Goal: Task Accomplishment & Management: Complete application form

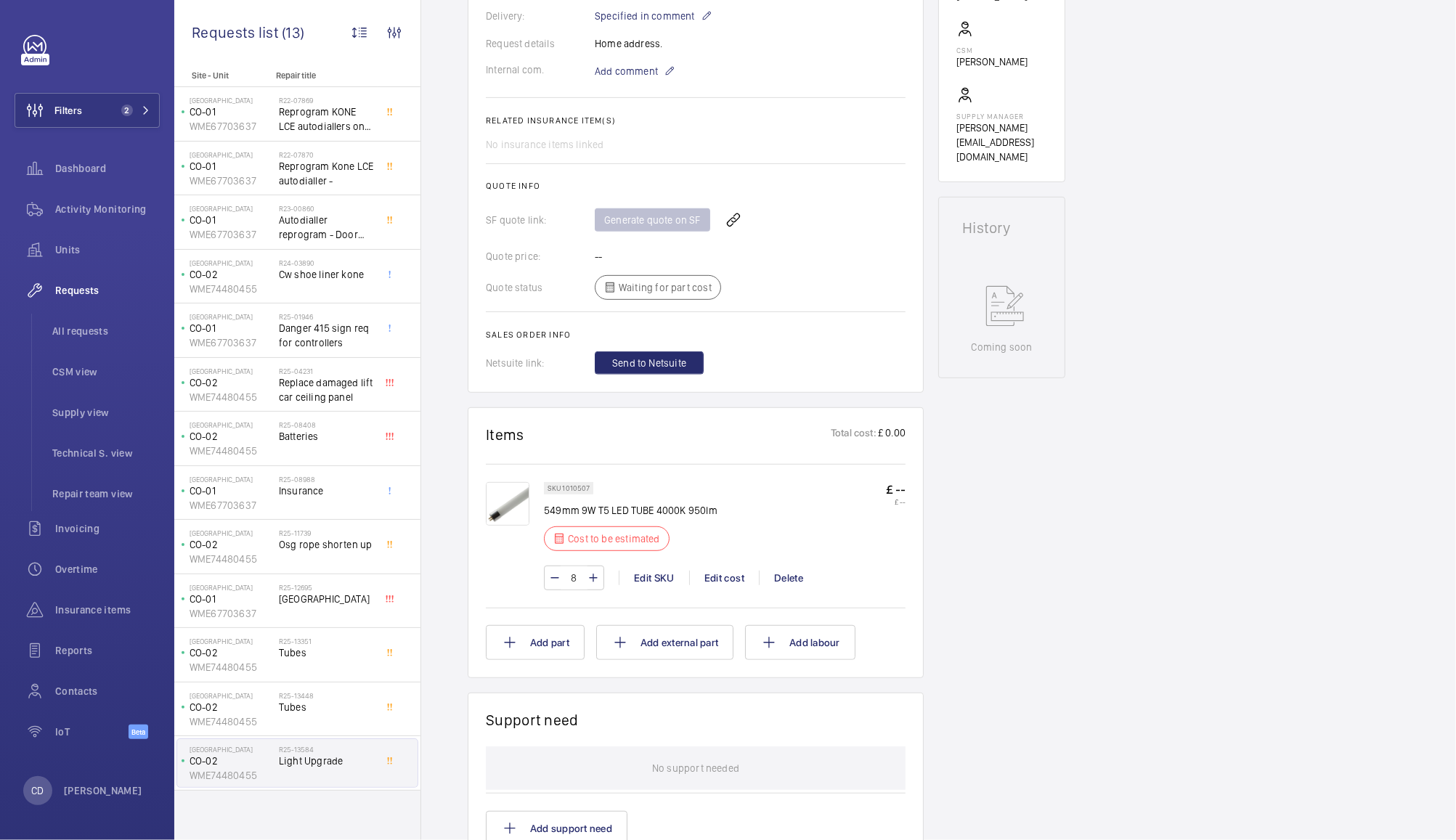
scroll to position [445, 0]
click at [720, 574] on div "Edit cost" at bounding box center [724, 575] width 70 height 15
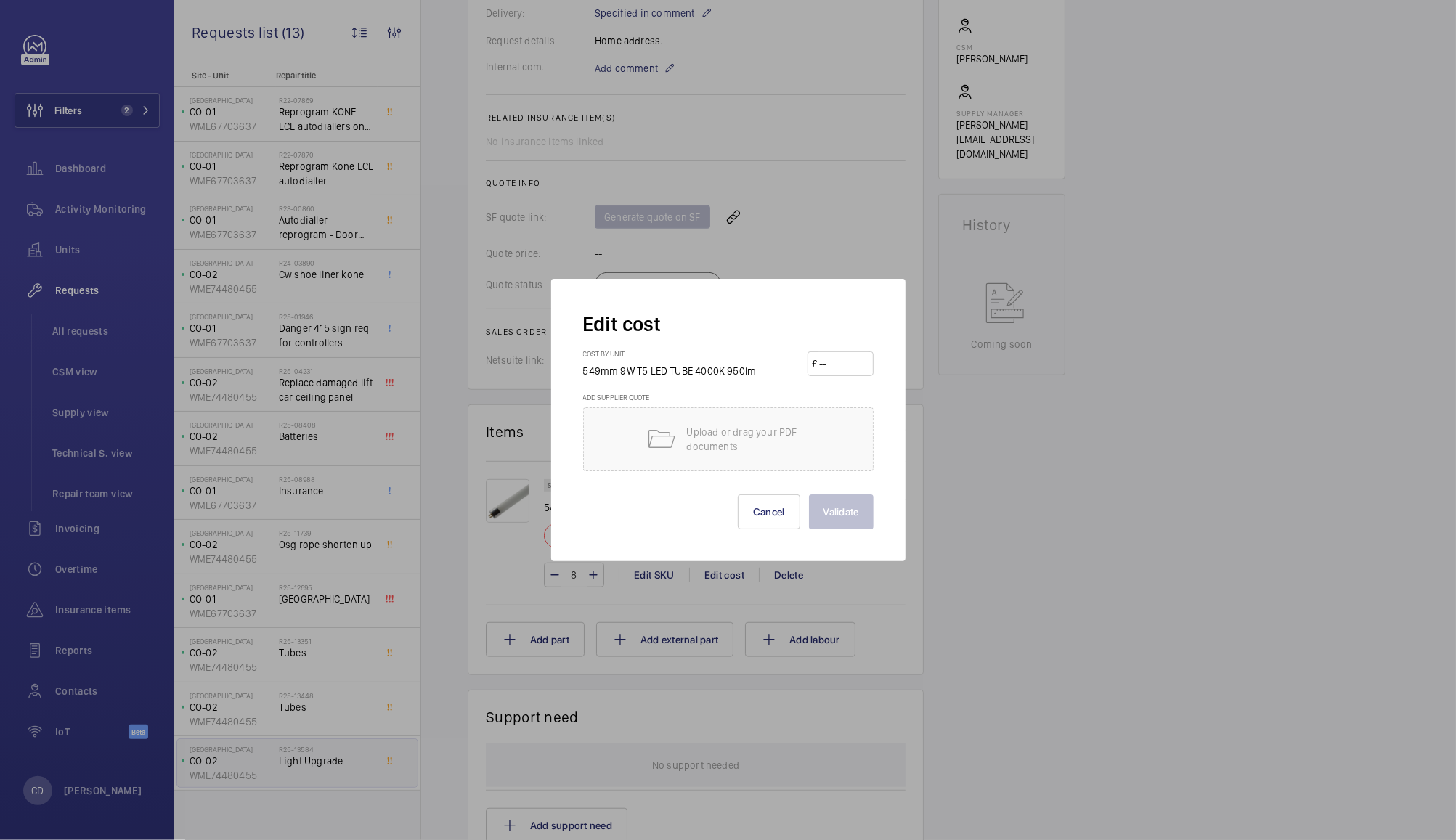
click at [840, 357] on input "number" at bounding box center [843, 363] width 51 height 24
type input "14.71"
click at [845, 515] on button "Validate" at bounding box center [841, 512] width 65 height 35
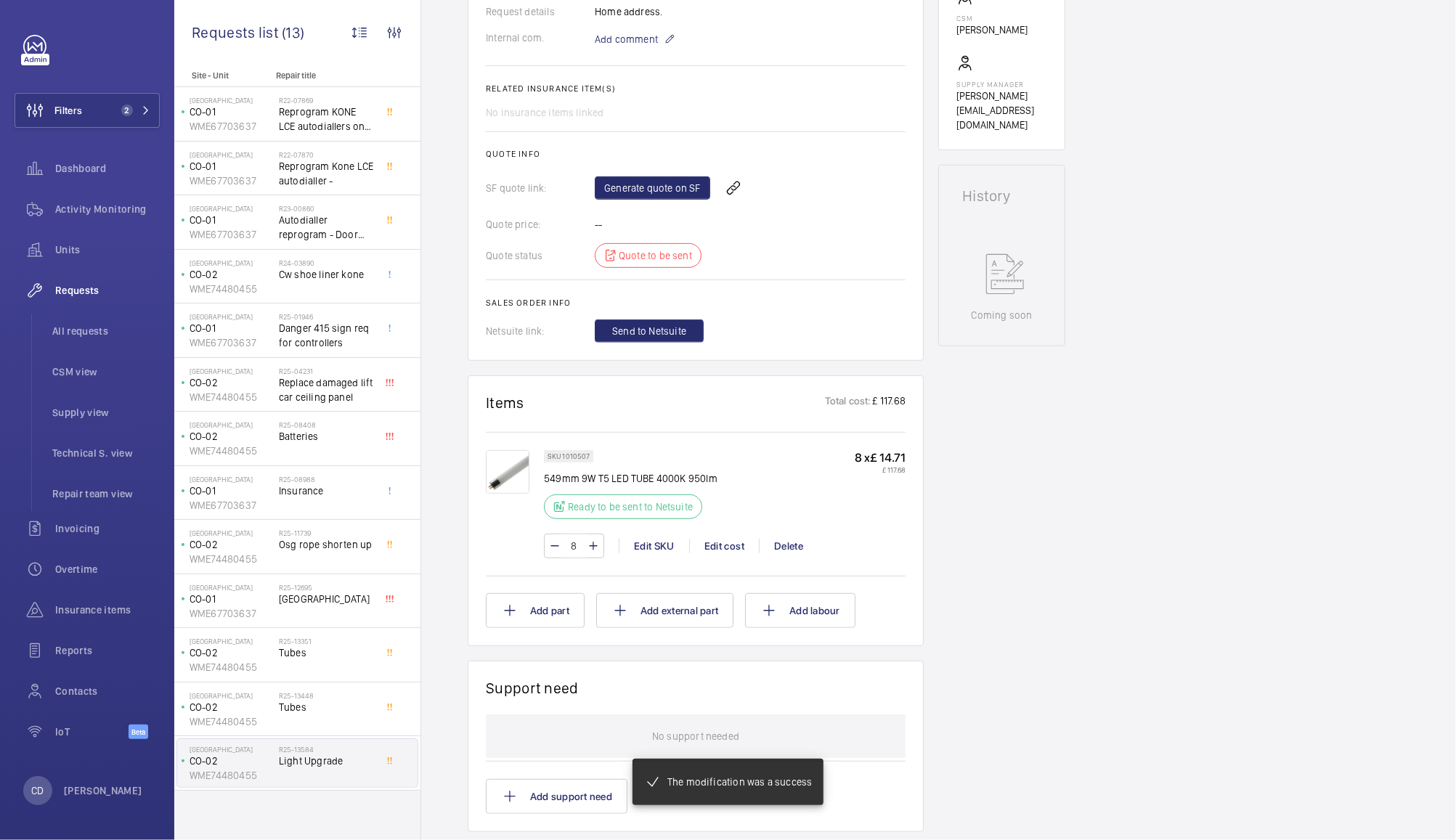
scroll to position [488, 0]
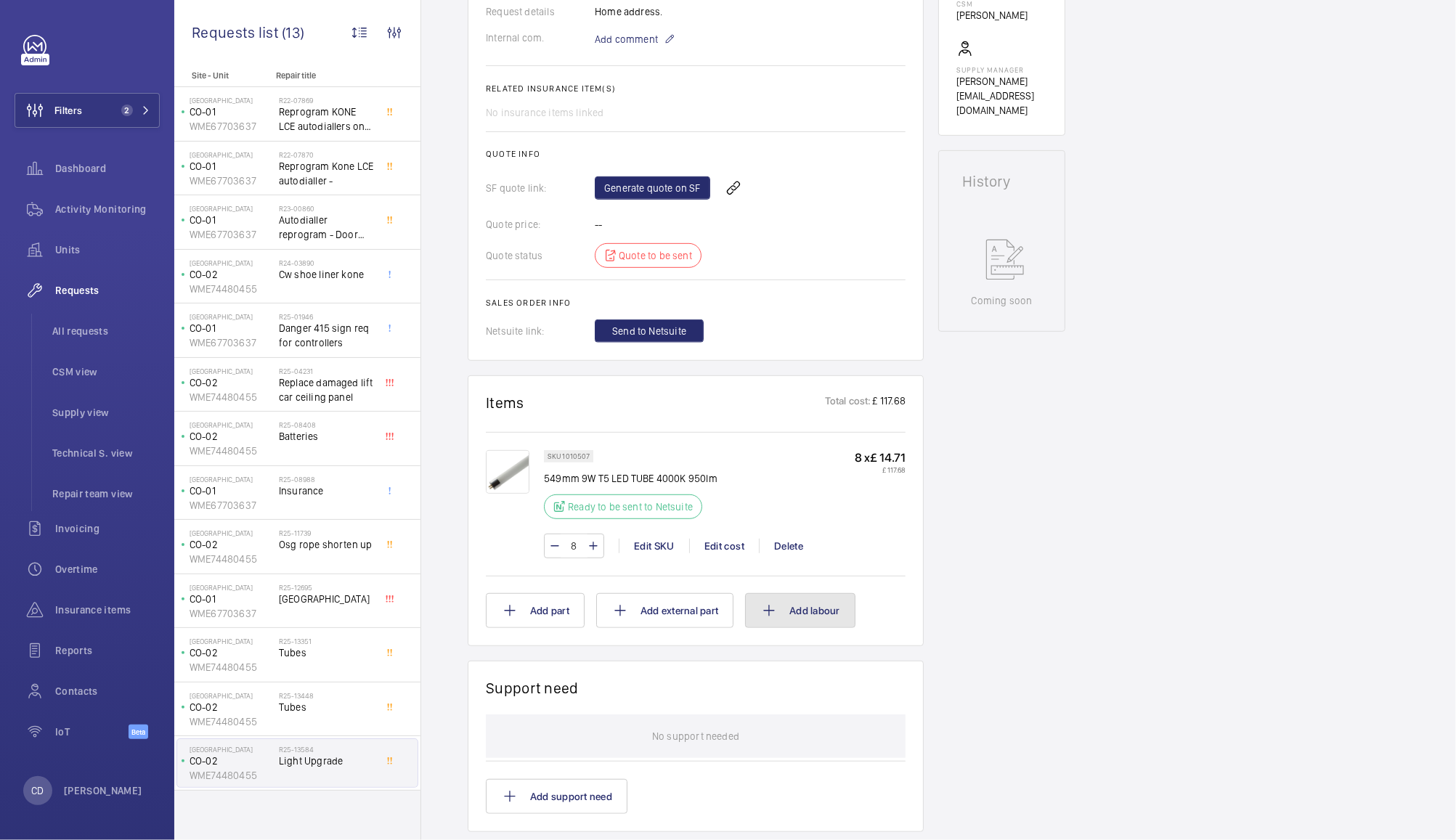
click at [822, 609] on button "Add labour" at bounding box center [800, 611] width 110 height 35
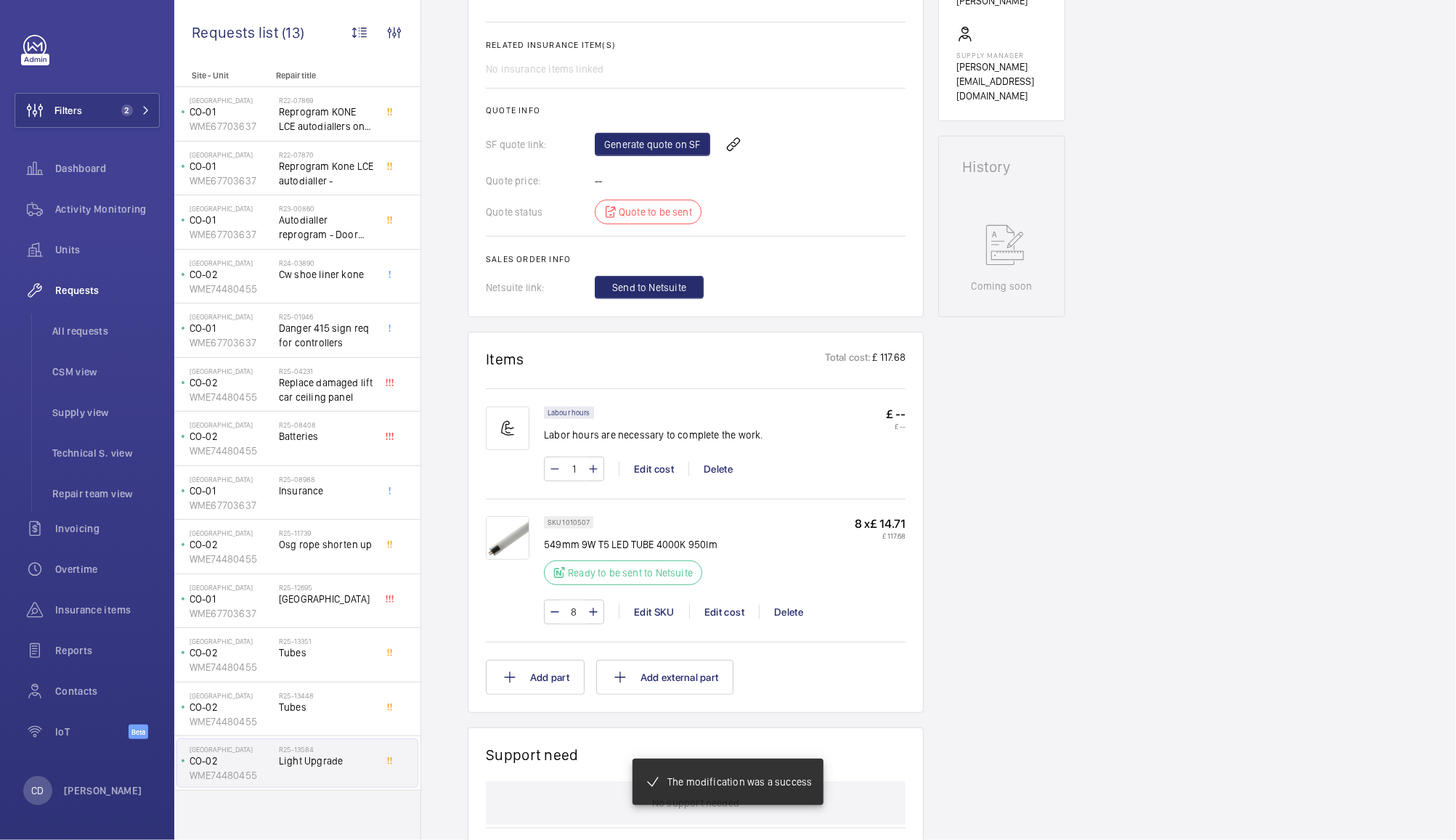
click at [592, 467] on mat-icon at bounding box center [592, 469] width 11 height 18
type input "2"
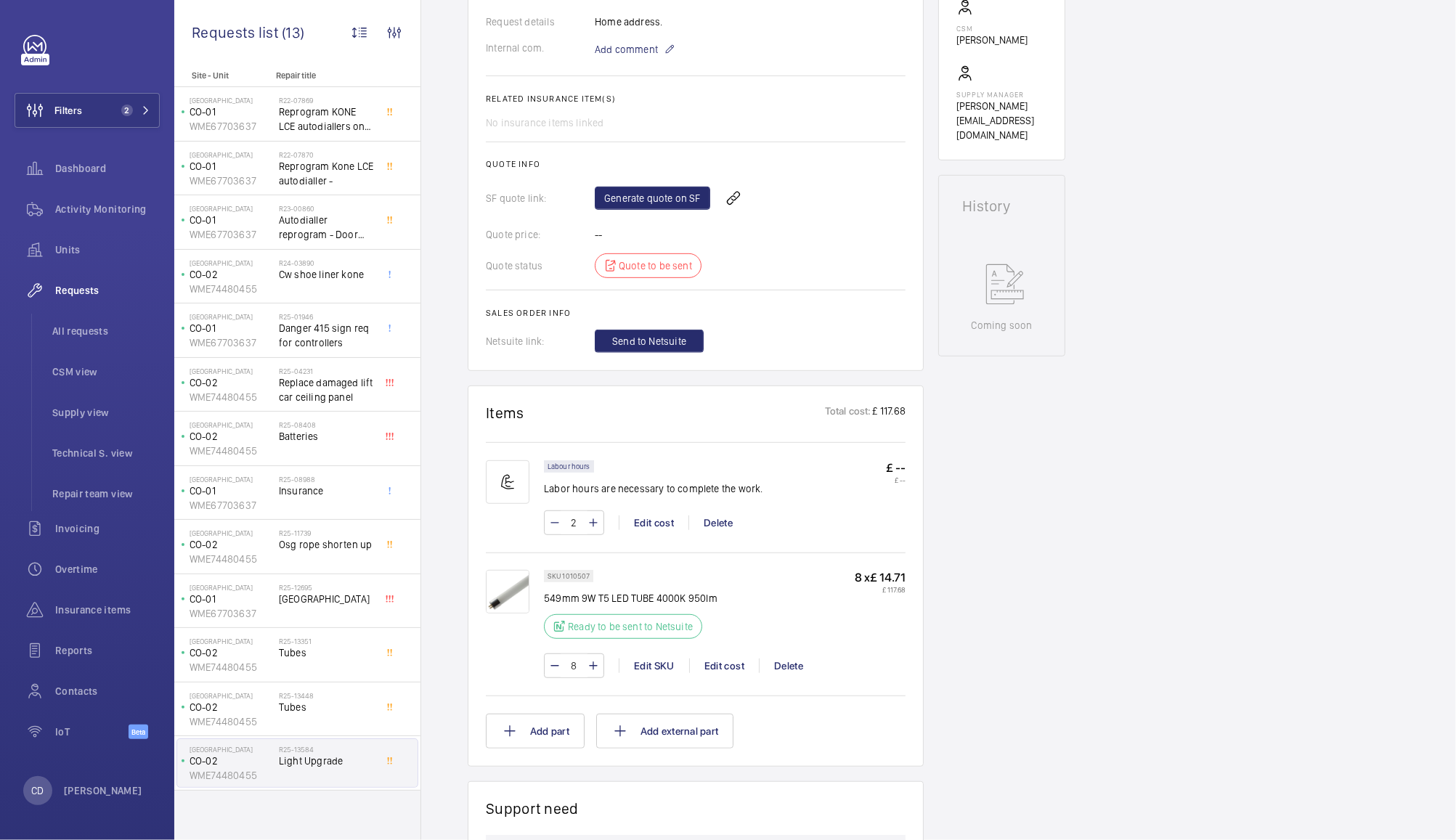
scroll to position [458, 0]
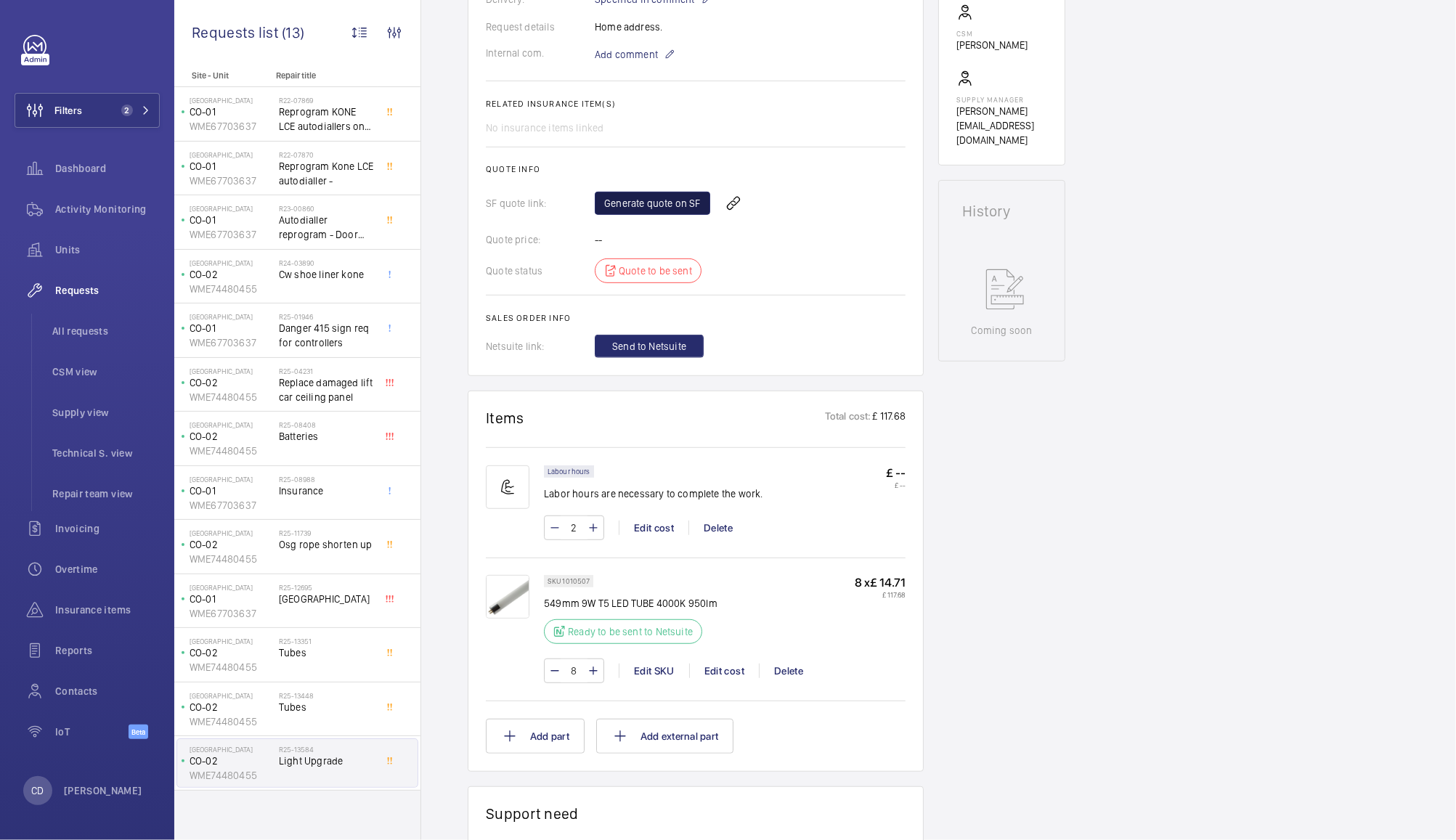
click at [636, 203] on link "Generate quote on SF" at bounding box center [653, 203] width 116 height 24
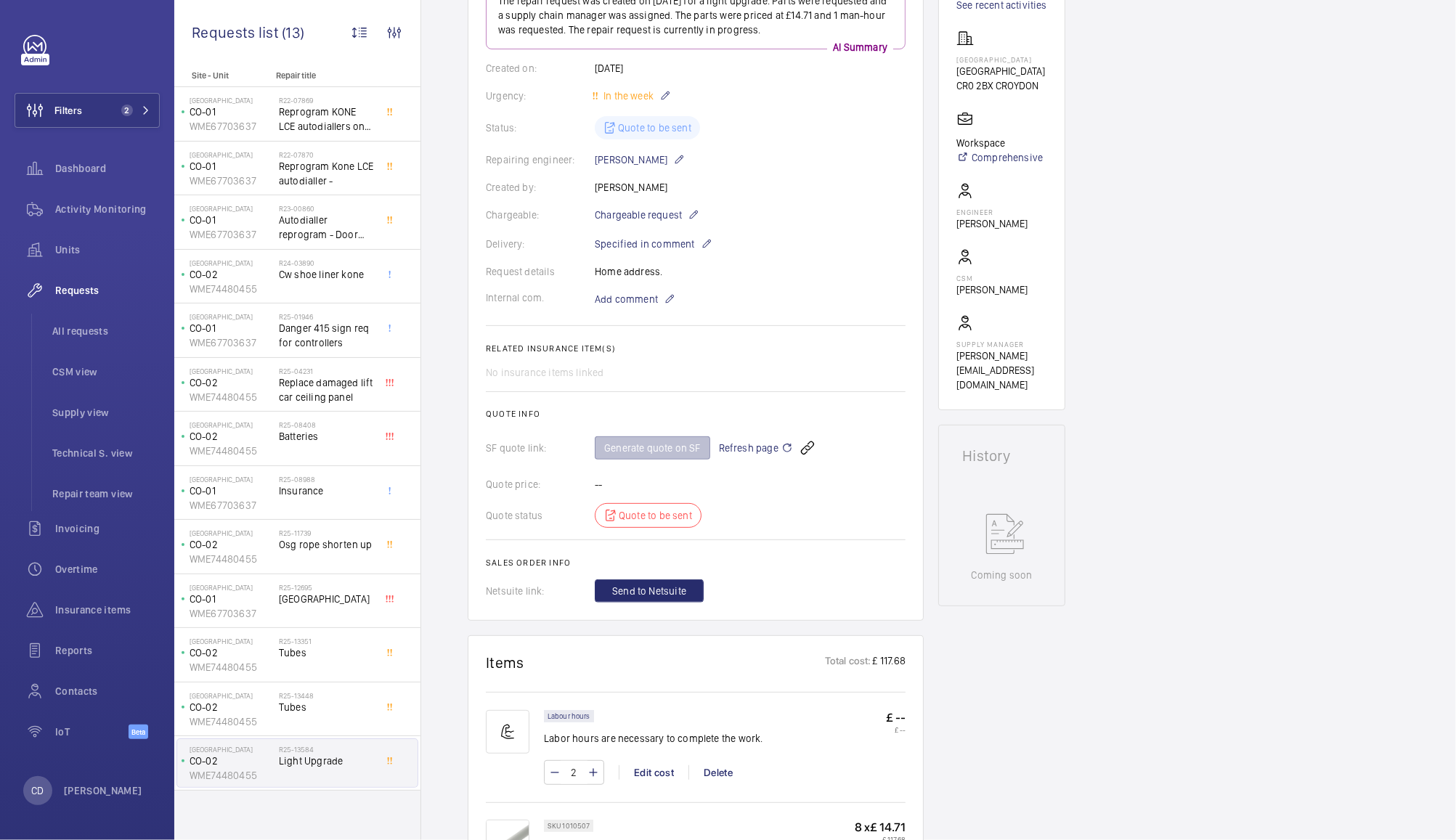
scroll to position [214, 0]
click at [781, 447] on mat-icon at bounding box center [787, 449] width 11 height 18
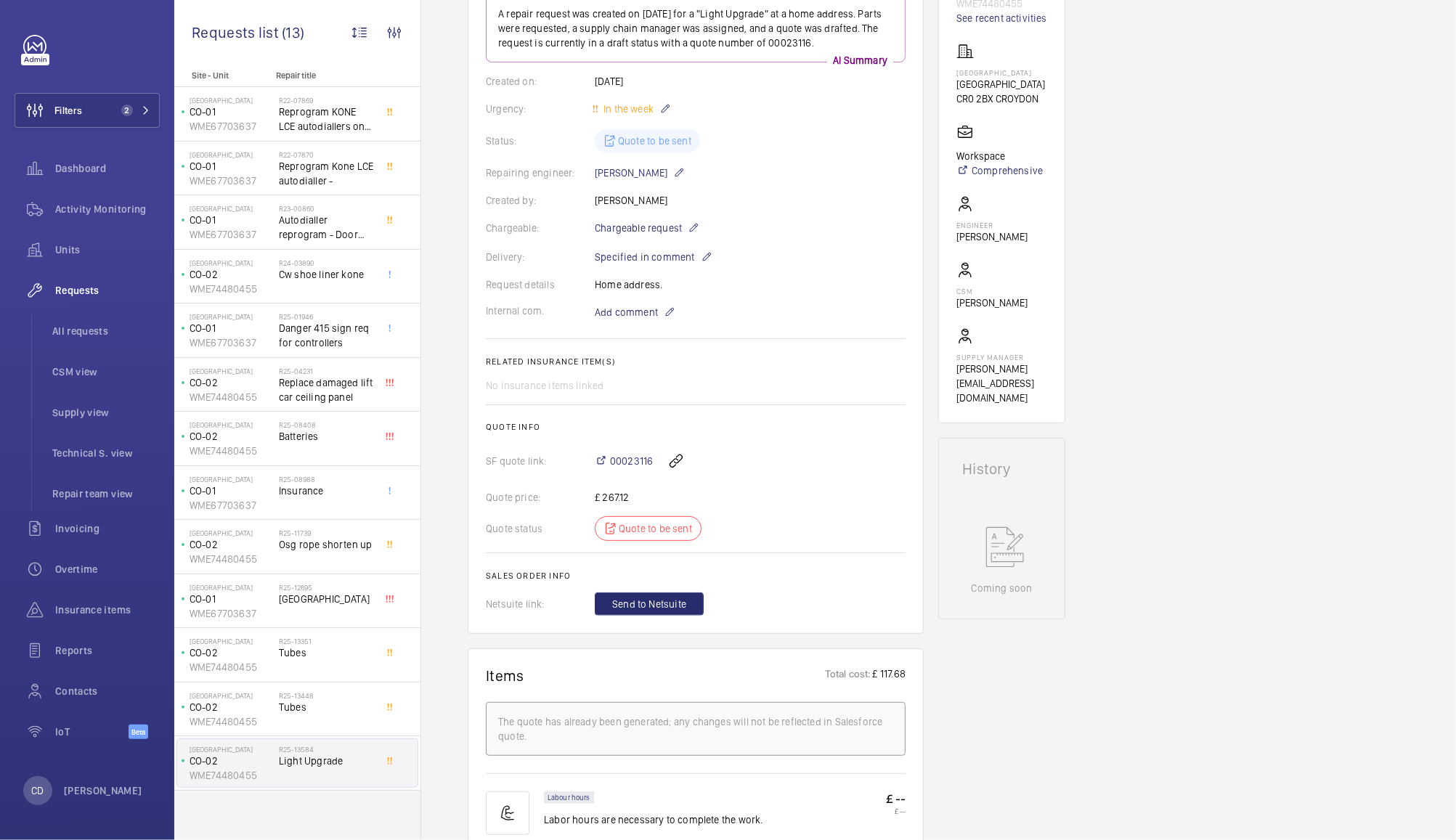
scroll to position [203, 0]
click at [79, 168] on span "Dashboard" at bounding box center [107, 168] width 104 height 15
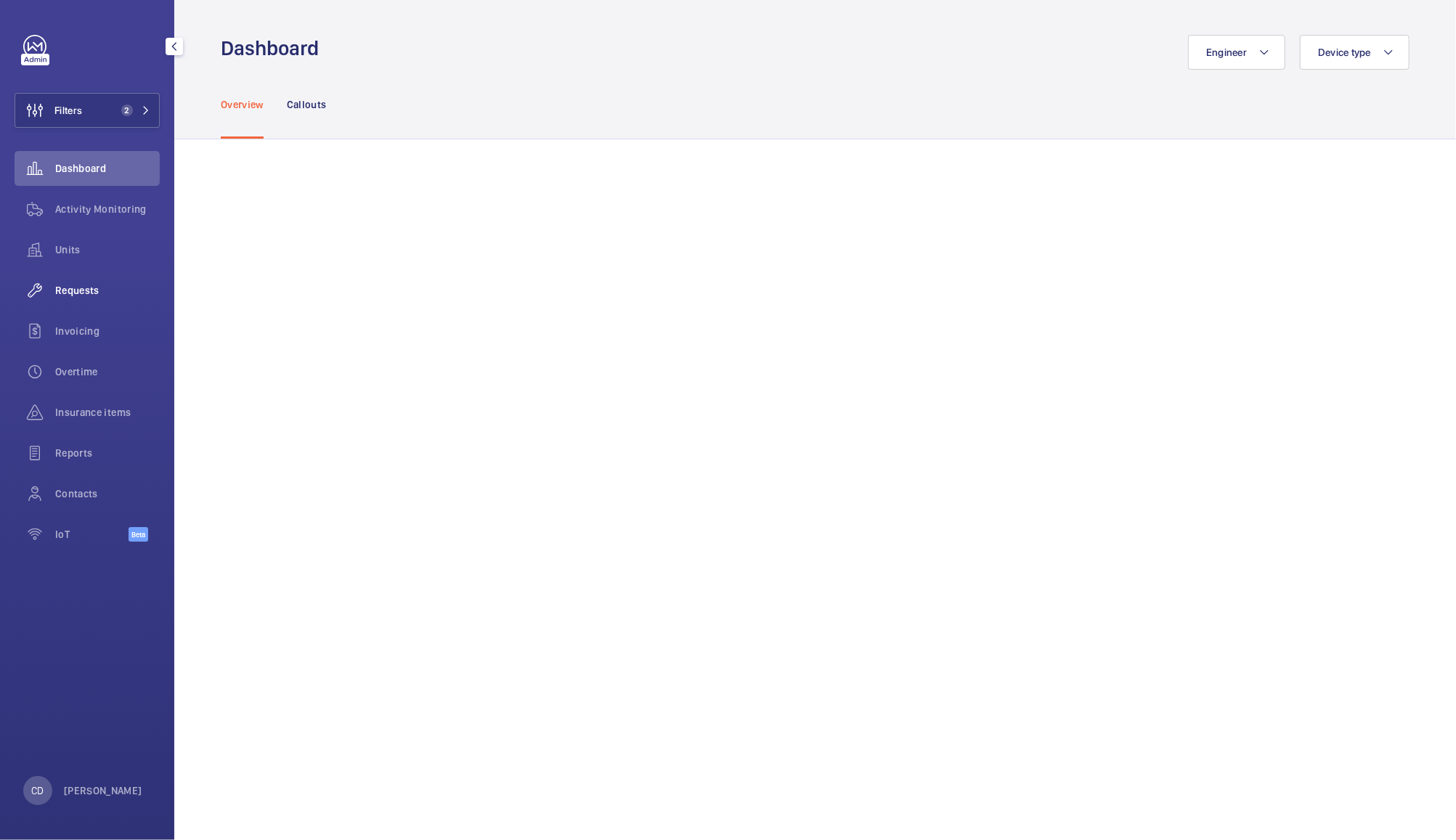
click at [53, 292] on wm-front-icon-button at bounding box center [35, 290] width 40 height 35
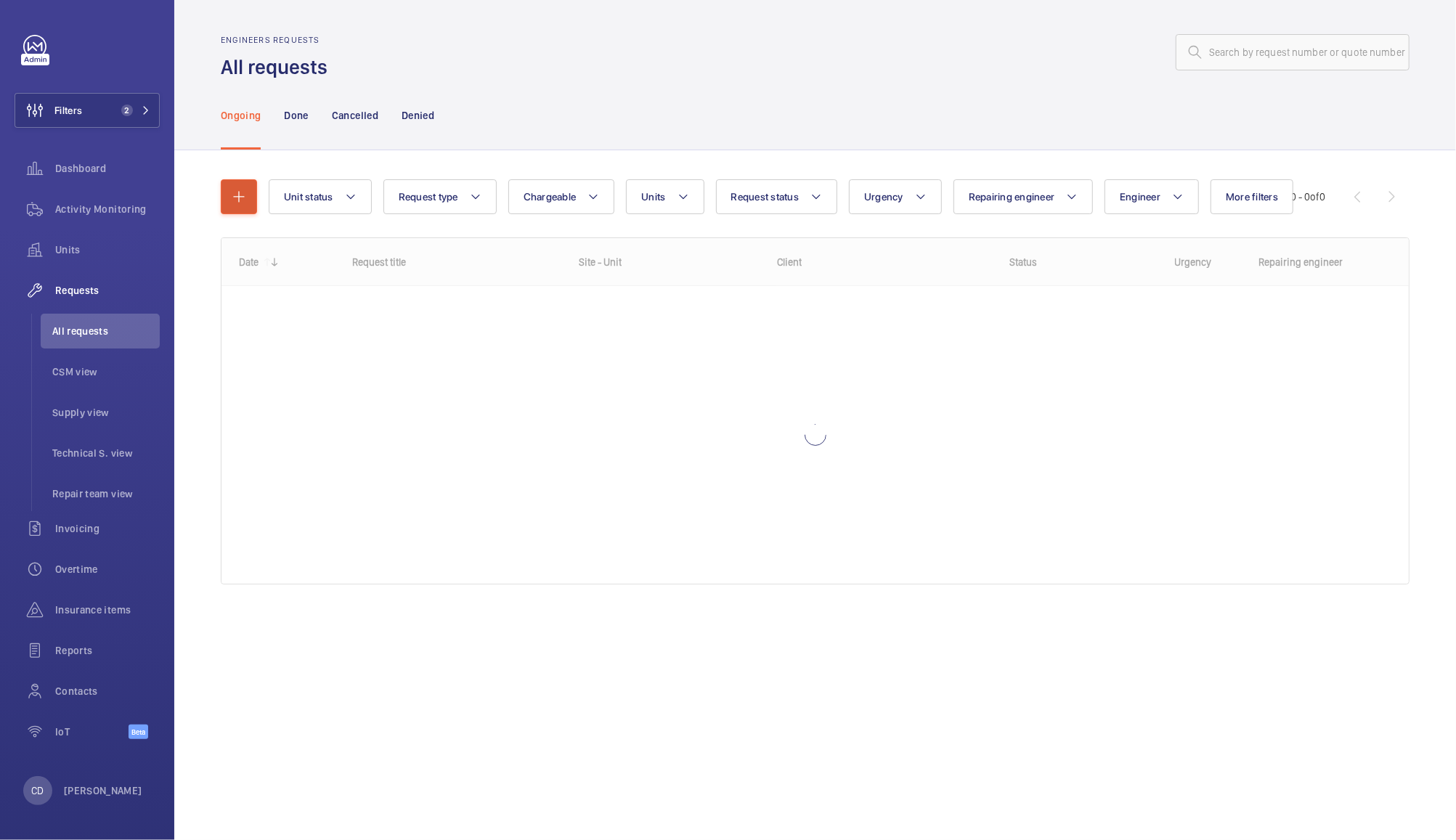
click at [237, 192] on mat-icon "button" at bounding box center [239, 197] width 18 height 18
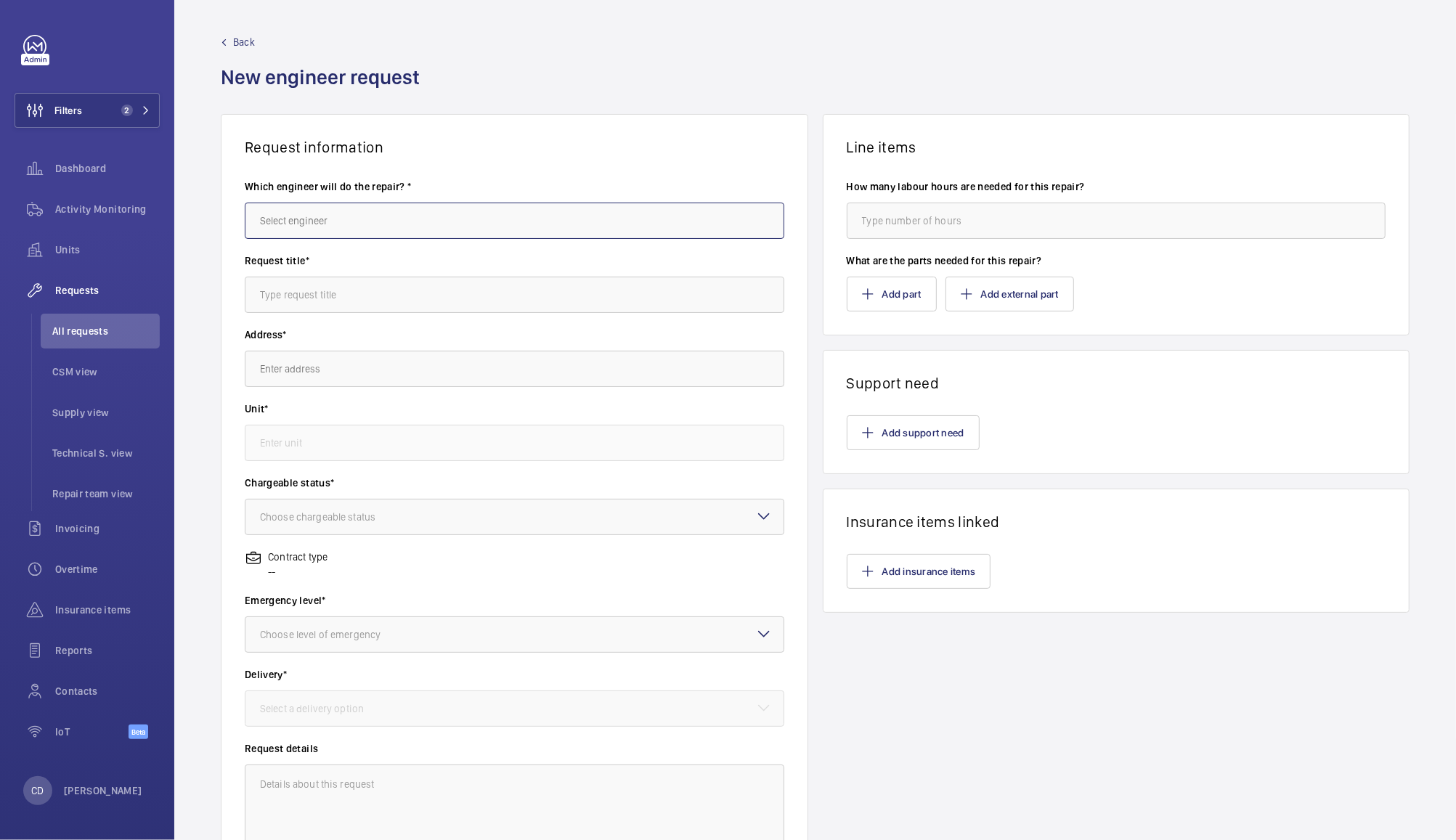
click at [413, 217] on input "text" at bounding box center [514, 220] width 540 height 36
click at [628, 220] on input "jake" at bounding box center [514, 220] width 540 height 36
click at [604, 262] on mat-option "[PERSON_NAME]" at bounding box center [510, 264] width 531 height 35
type input "[PERSON_NAME]"
click at [646, 294] on input "text" at bounding box center [514, 294] width 540 height 36
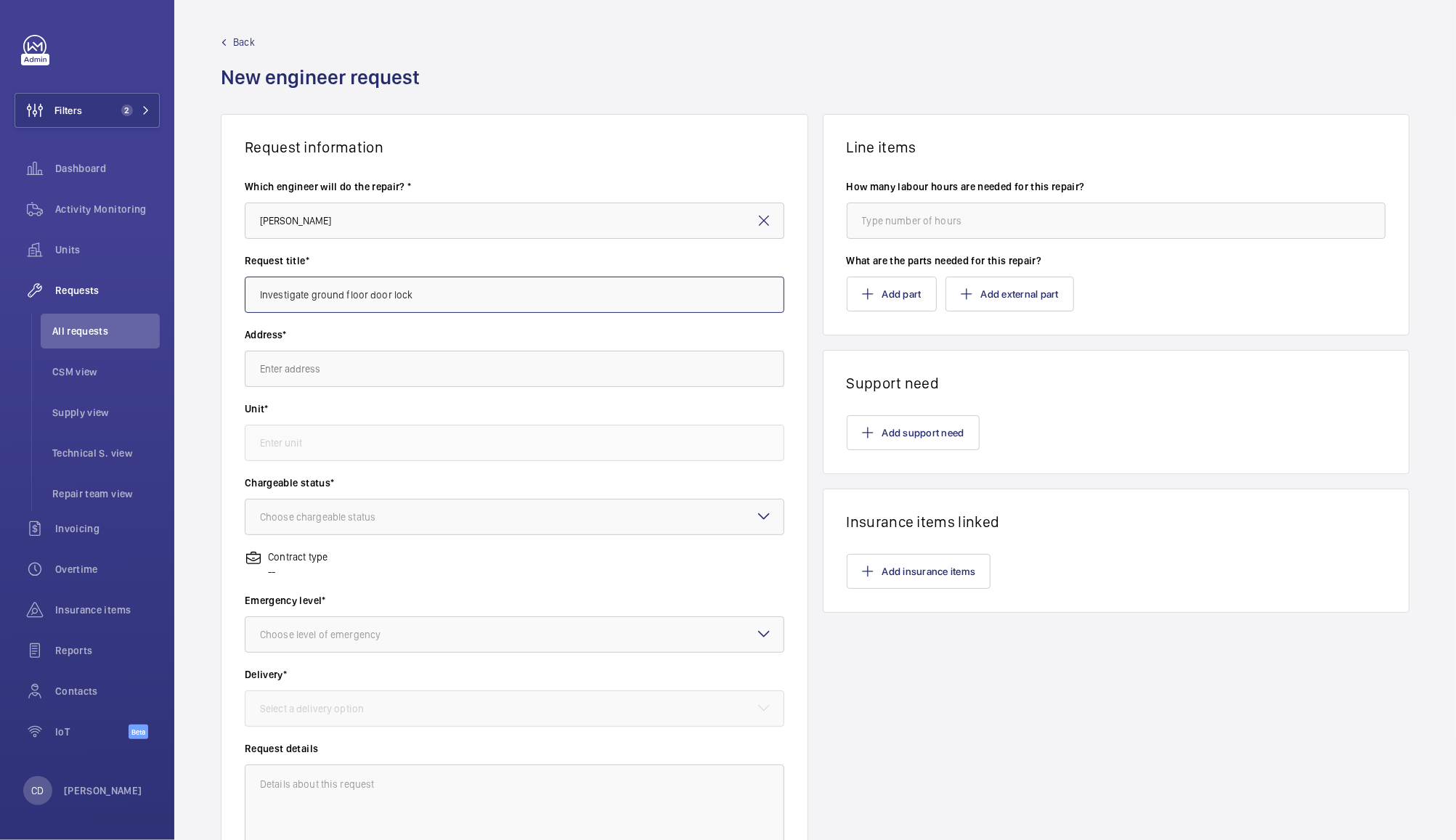
type input "Investigate ground floor door lock"
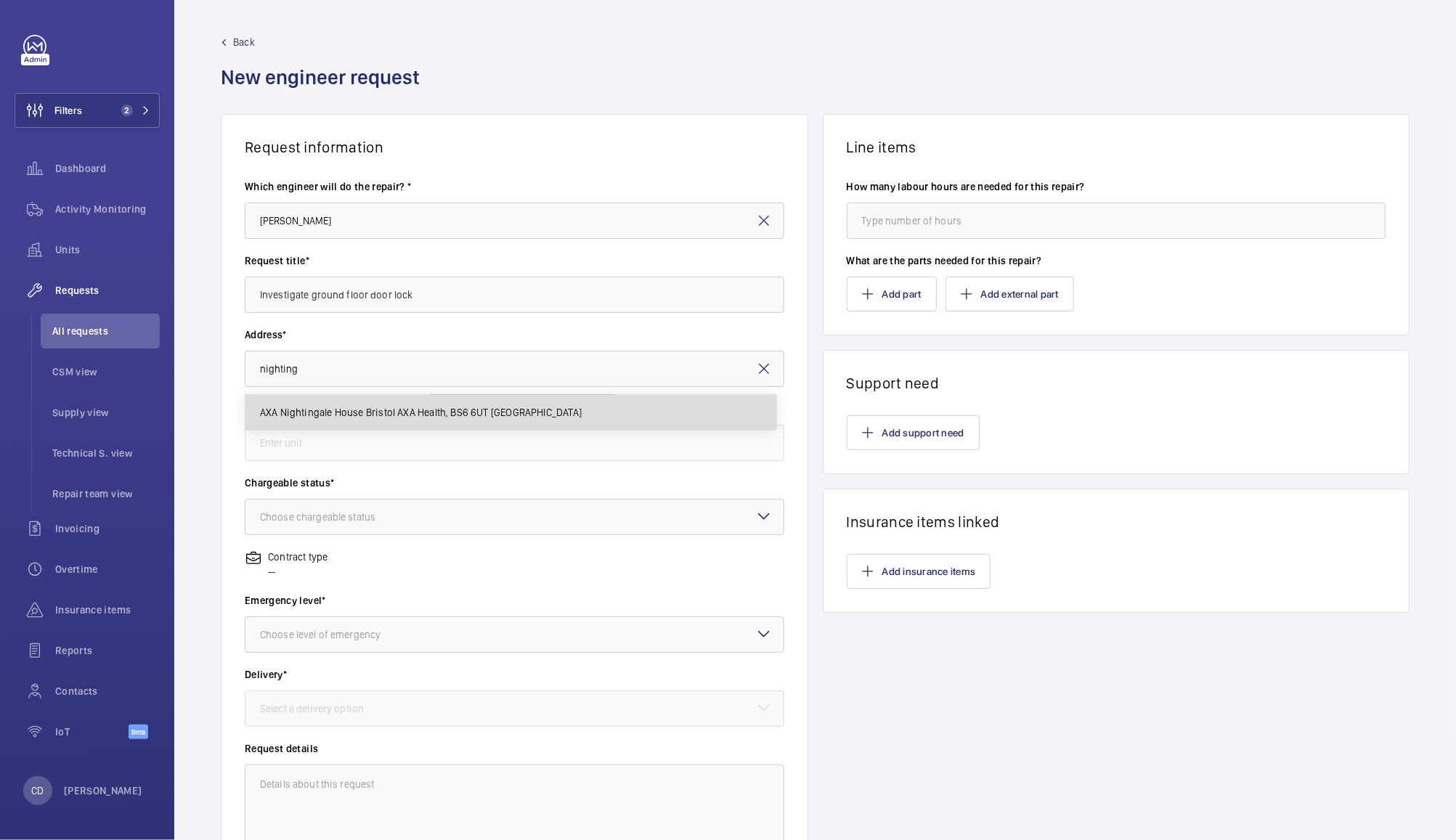
click at [586, 407] on mat-option "AXA Nightingale House Bristol AXA Health, BS6 6UT BRISTOL" at bounding box center [510, 412] width 531 height 35
type input "AXA Nightingale House Bristol AXA Health, BS6 6UT BRISTOL"
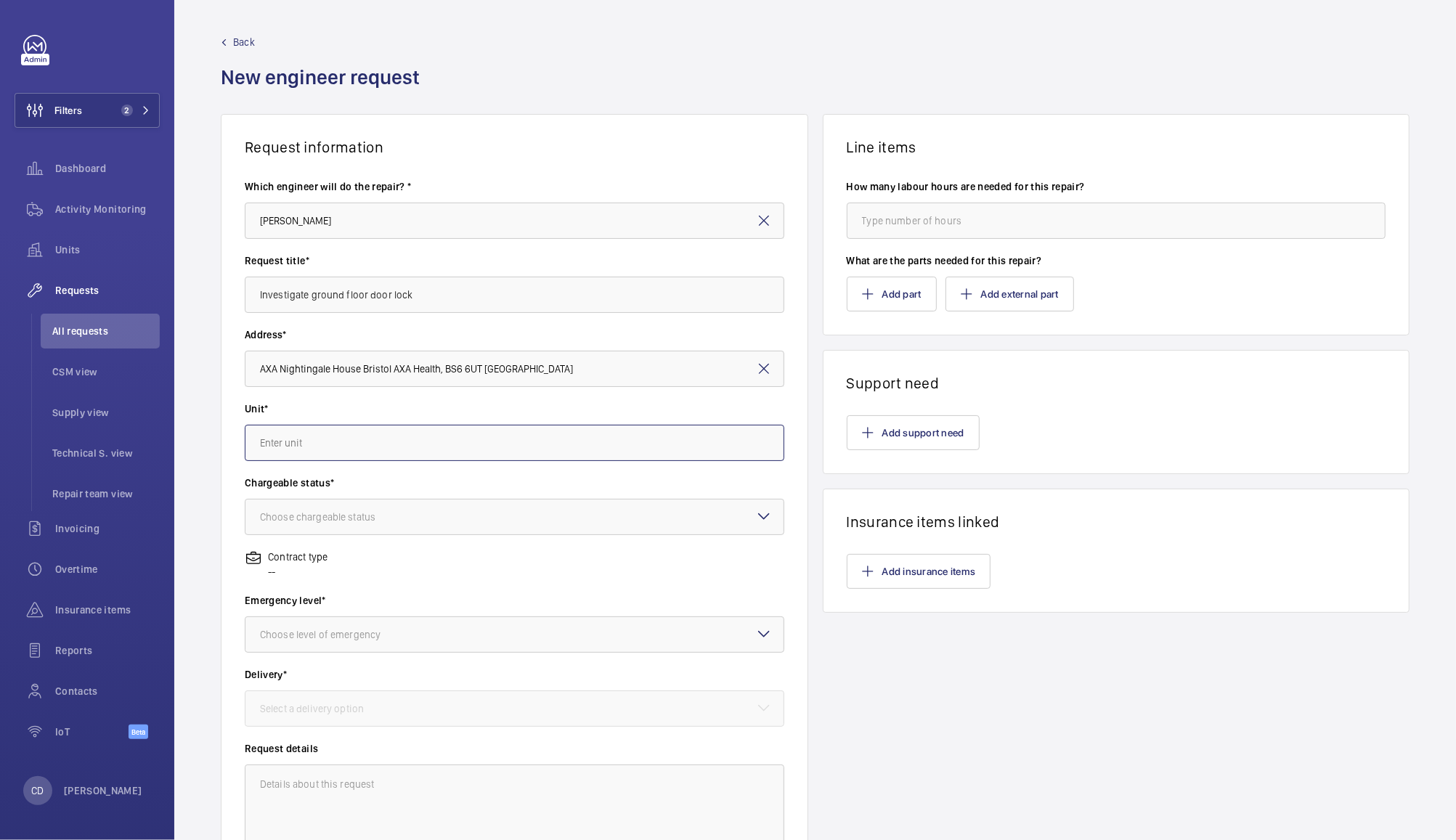
click at [563, 442] on input "text" at bounding box center [514, 442] width 540 height 36
click at [634, 442] on input "text" at bounding box center [514, 442] width 540 height 36
click at [366, 519] on span "61247277 - Passenger Lift- SC22113 (6FLR) 4VPA" at bounding box center [368, 522] width 215 height 15
type input "61247277 - Passenger Lift- SC22113 (6FLR) 4VPA"
click at [429, 516] on div at bounding box center [514, 517] width 538 height 35
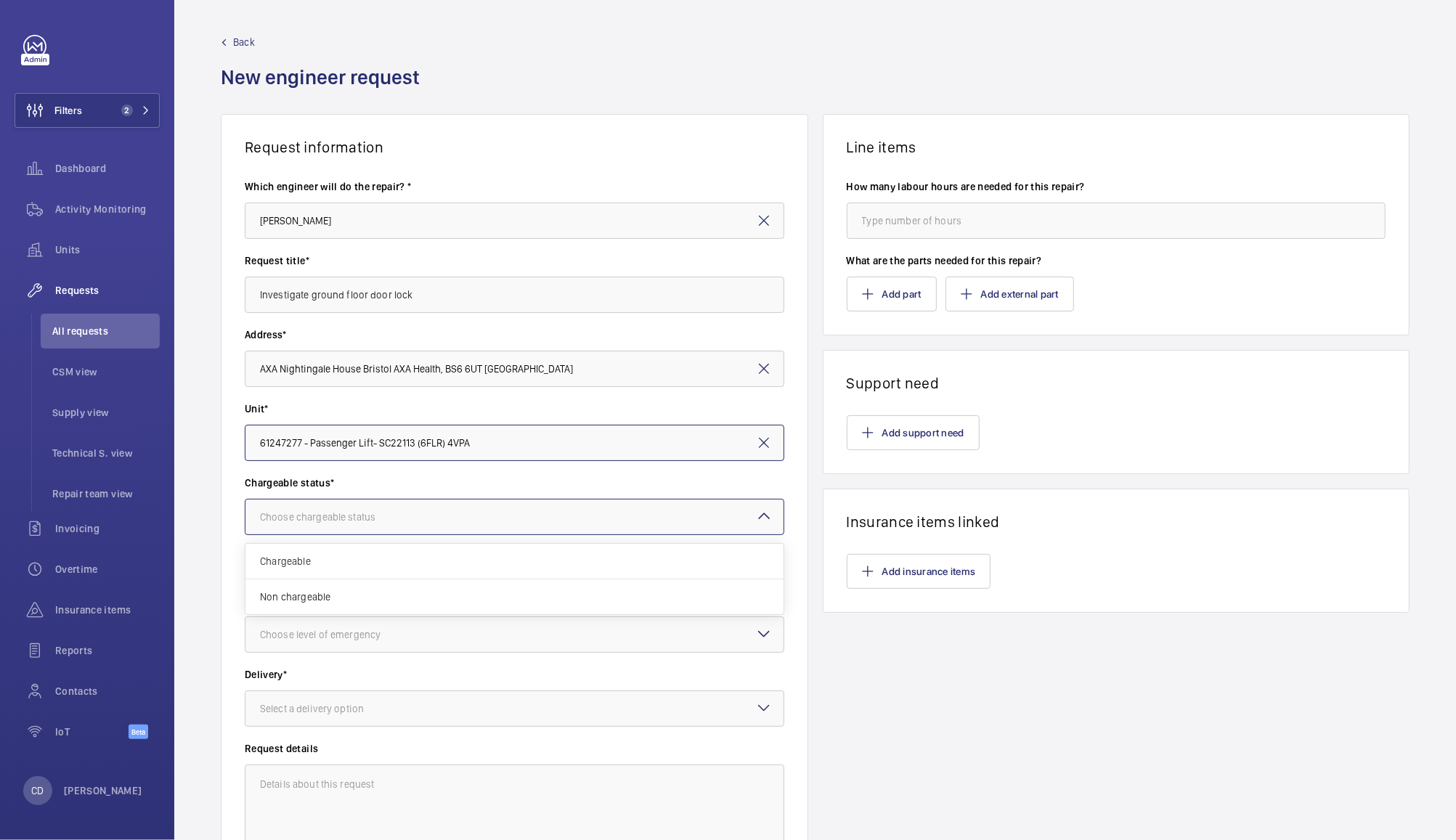
click at [354, 559] on span "Chargeable" at bounding box center [514, 561] width 509 height 15
click at [409, 636] on div "Choose level of emergency" at bounding box center [338, 634] width 157 height 15
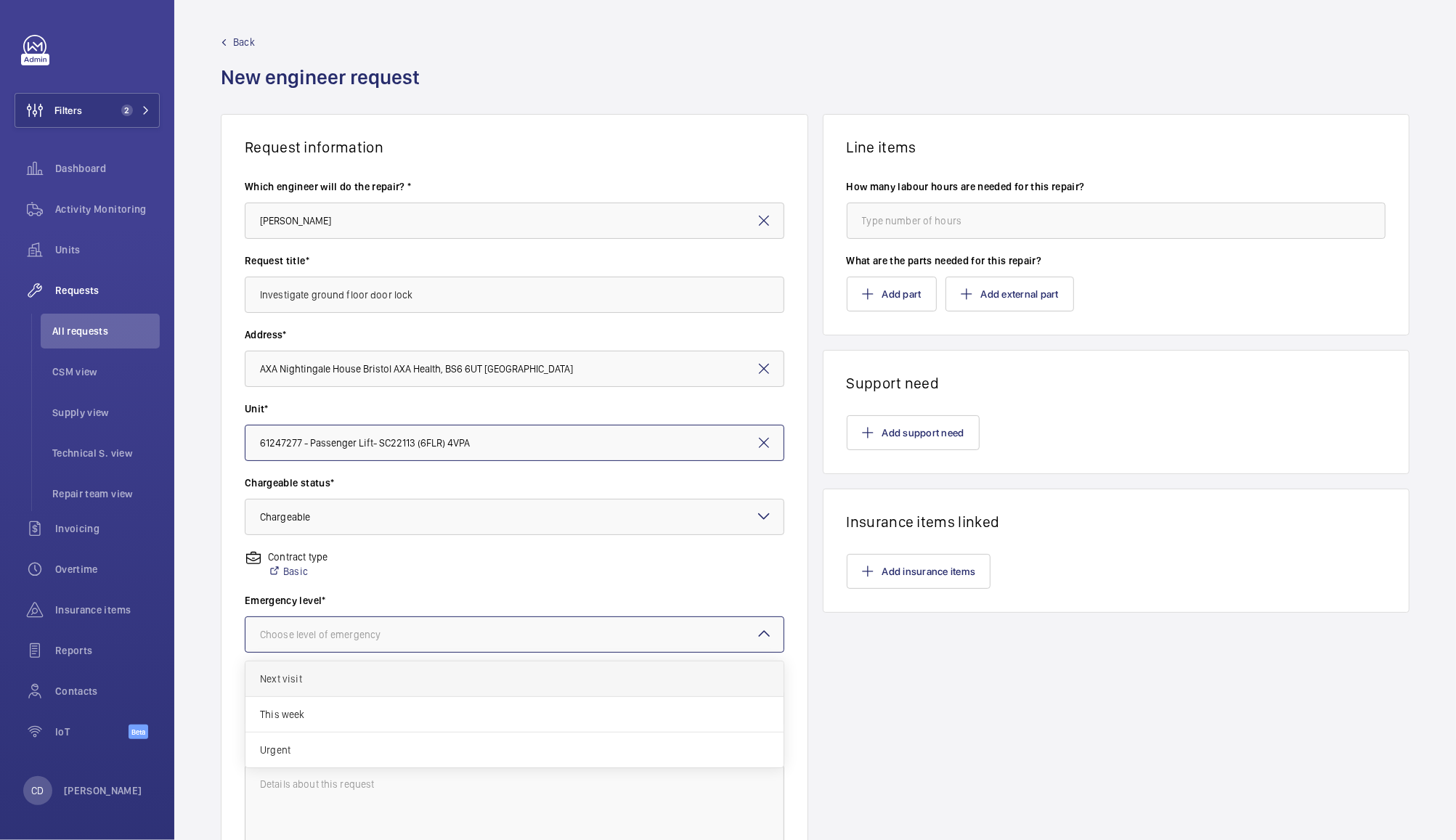
click at [358, 676] on span "Next visit" at bounding box center [514, 679] width 509 height 15
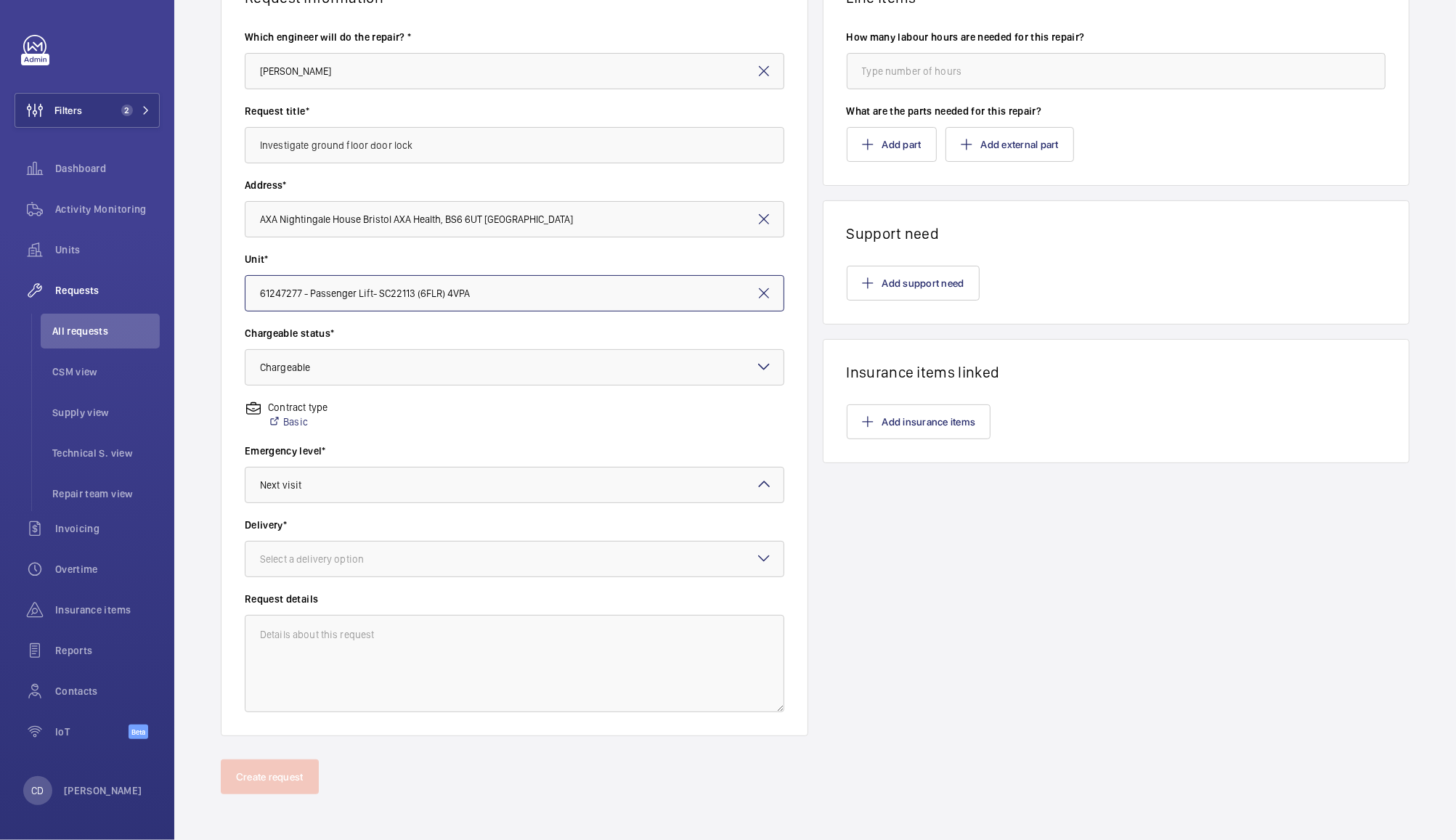
scroll to position [139, 0]
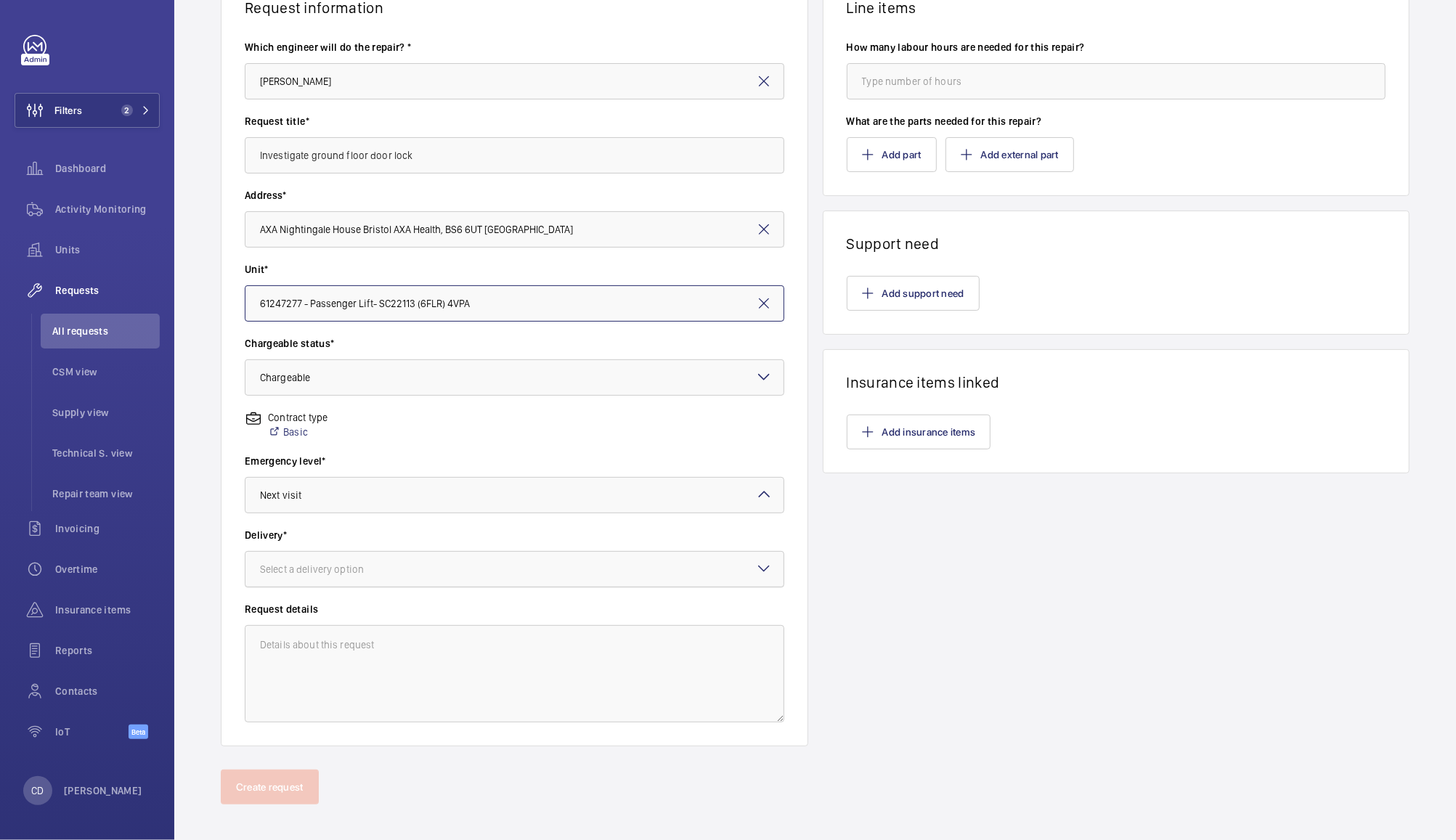
click at [476, 566] on div at bounding box center [514, 570] width 538 height 35
click at [418, 650] on span "On site" at bounding box center [514, 649] width 509 height 15
click at [506, 649] on textarea at bounding box center [514, 674] width 540 height 97
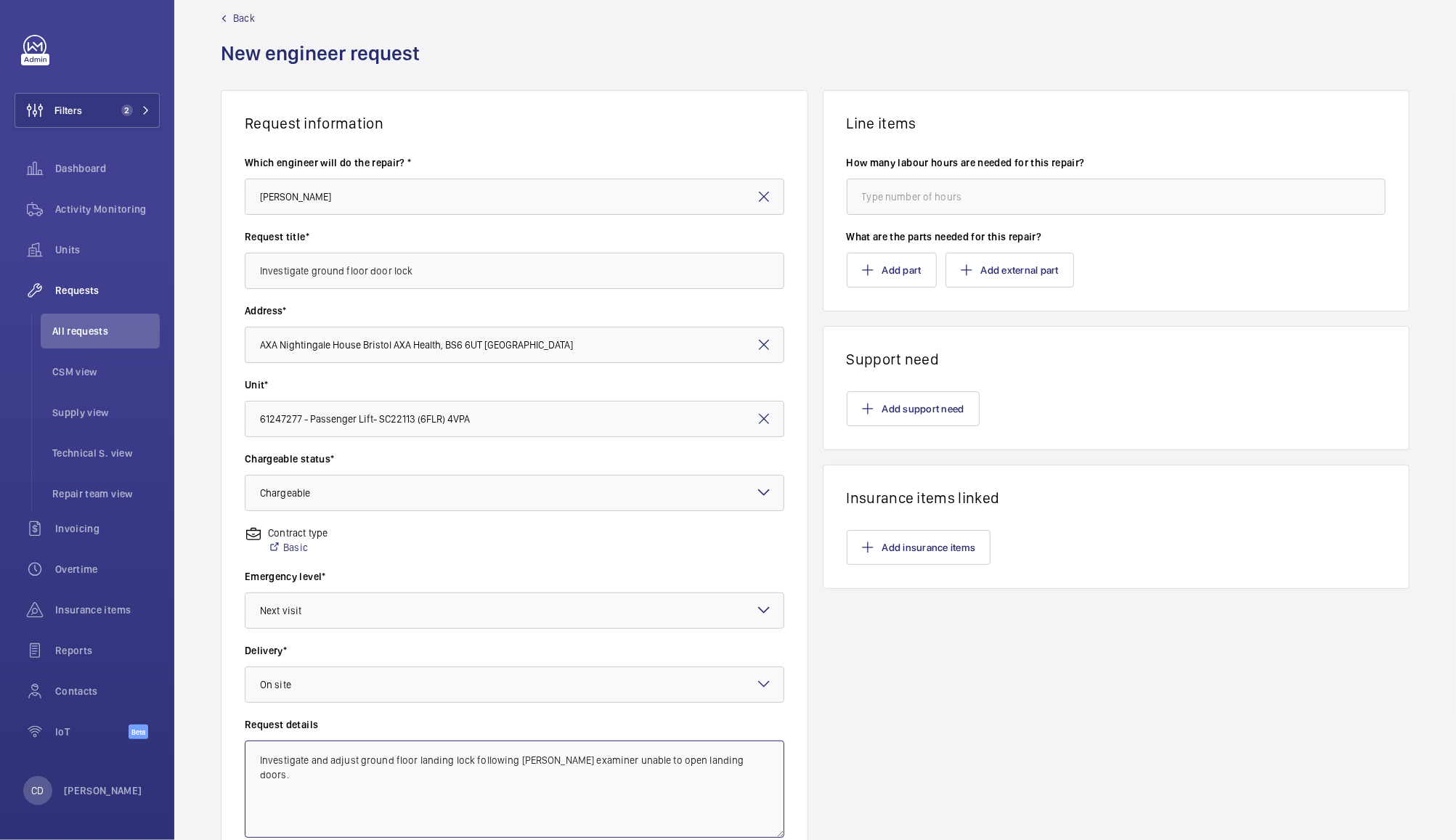
scroll to position [0, 0]
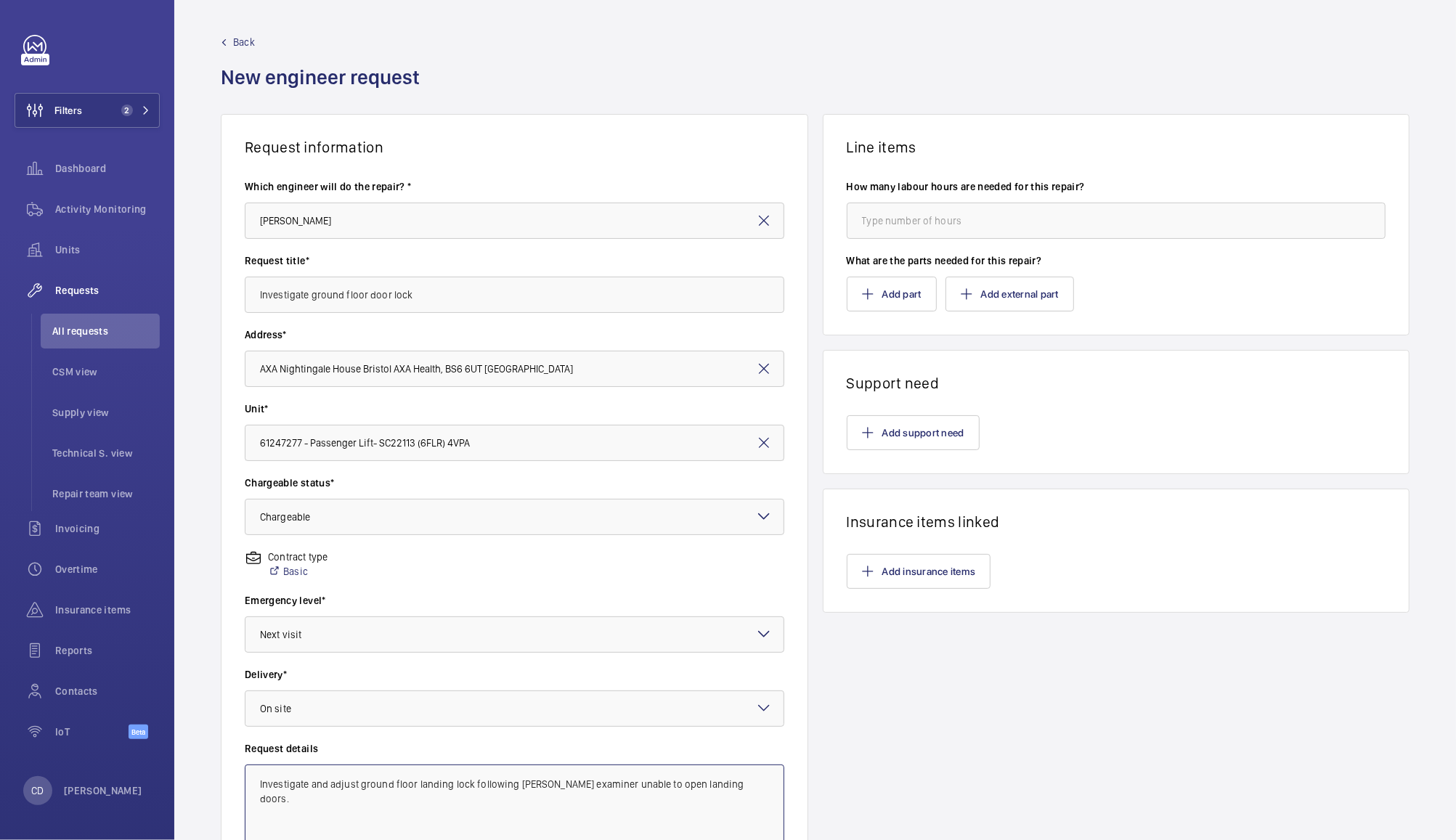
type textarea "Investigate and adjust ground floor landing lock following LOLER examiner unabl…"
click at [1040, 214] on input "number" at bounding box center [1116, 220] width 540 height 36
type input "4"
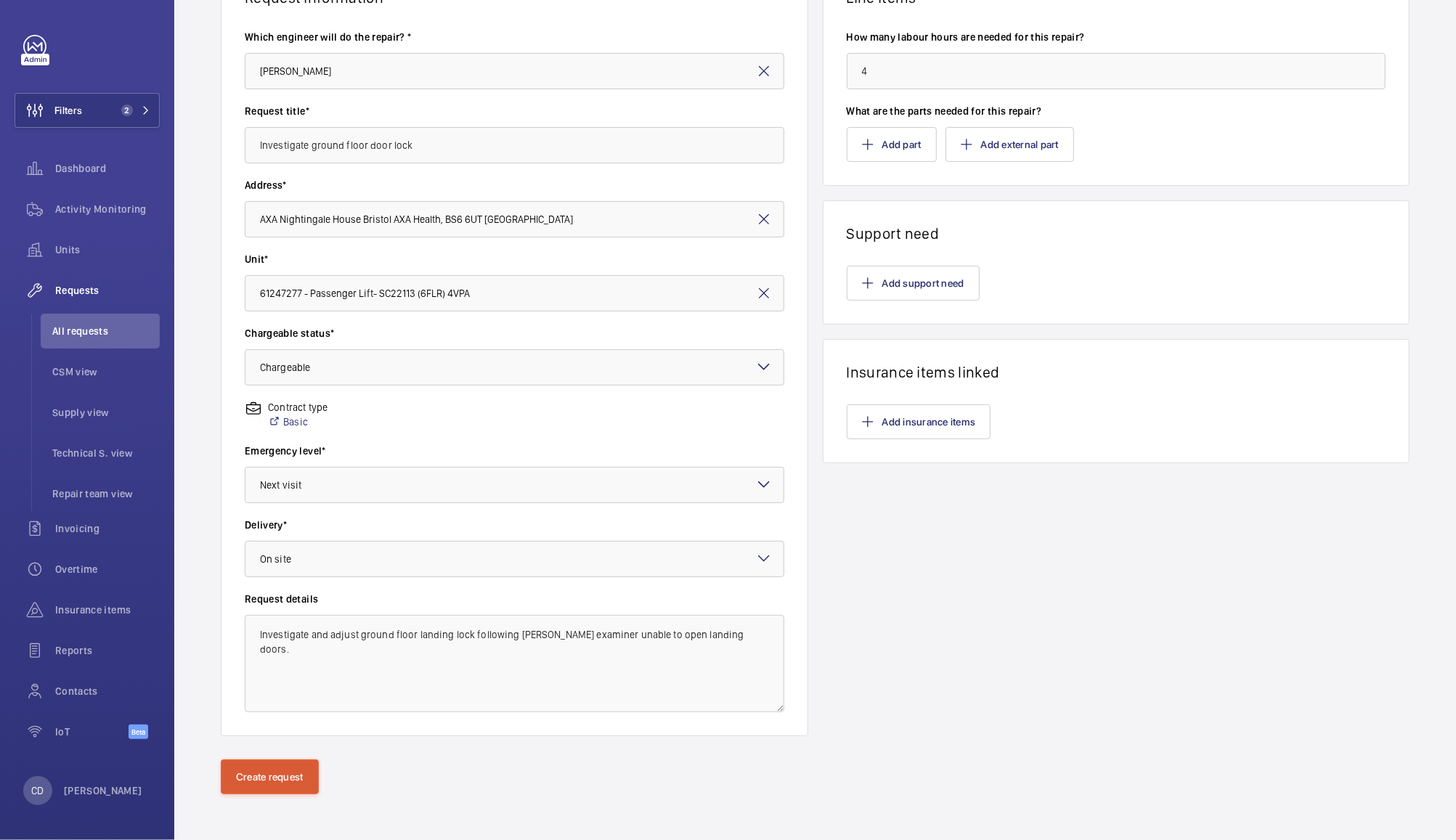
click at [269, 771] on button "Create request" at bounding box center [270, 777] width 98 height 35
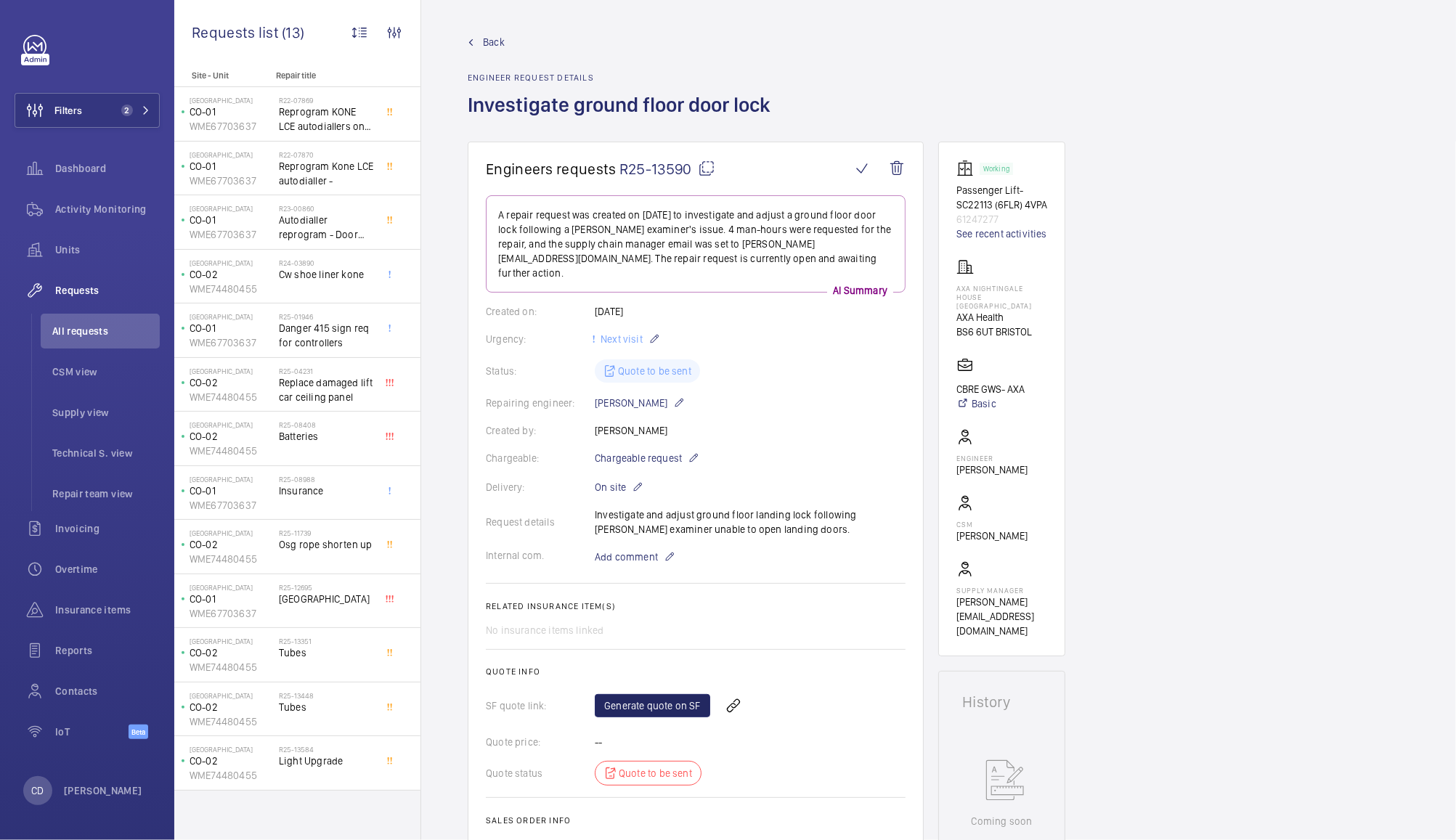
click at [667, 694] on link "Generate quote on SF" at bounding box center [653, 705] width 116 height 24
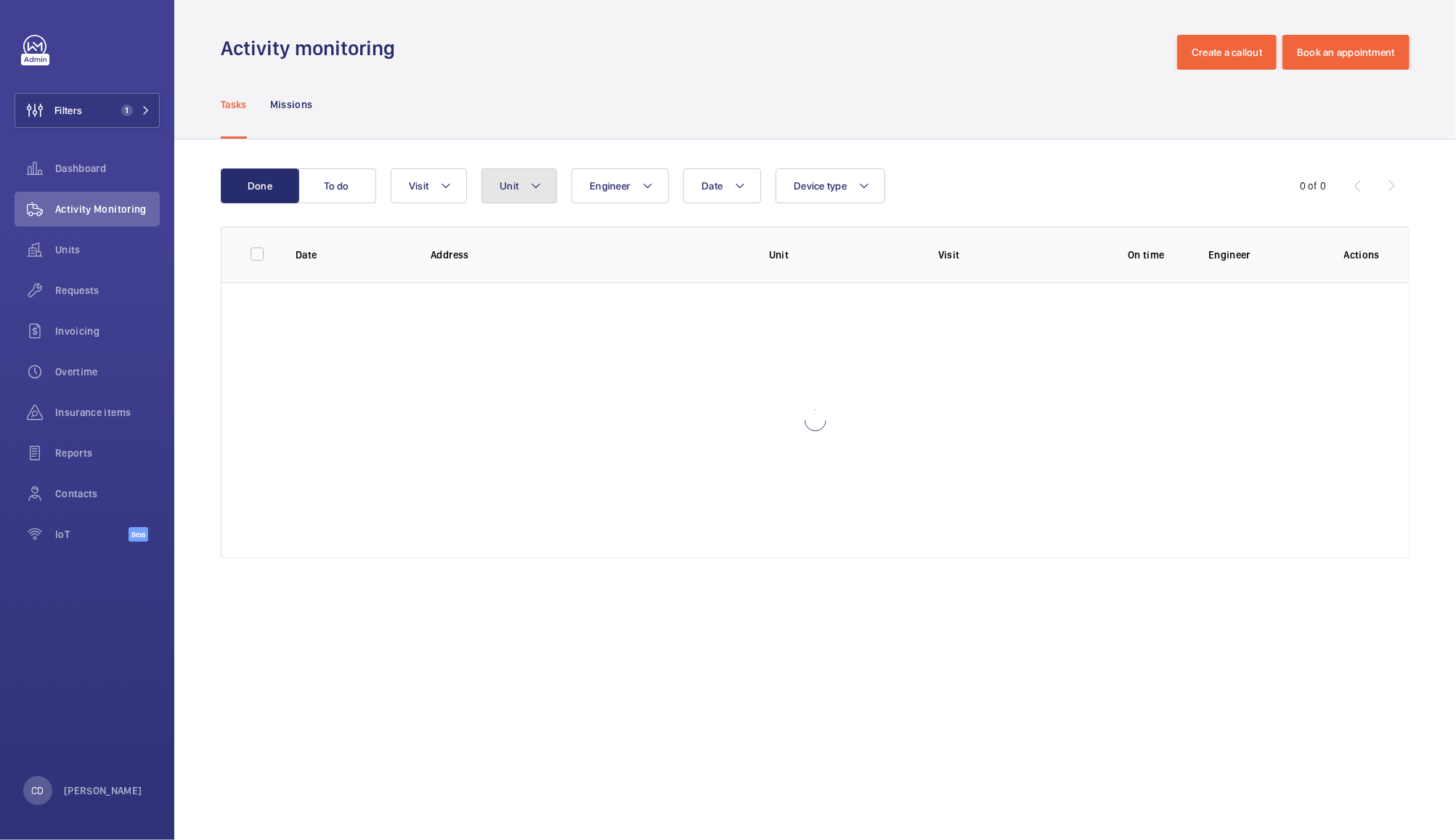
click at [509, 186] on span "Unit" at bounding box center [509, 186] width 19 height 11
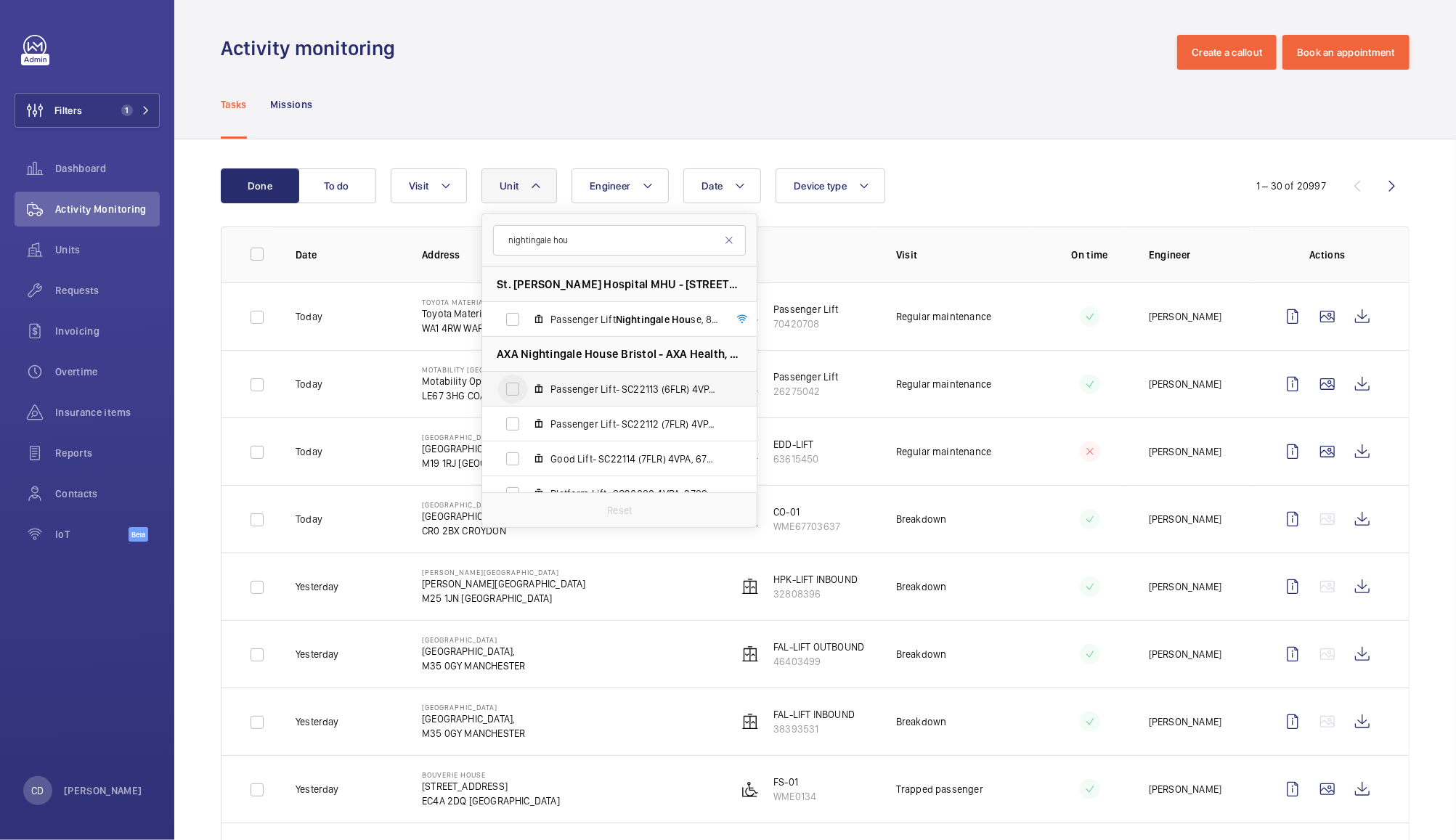
type input "nightingale hou"
click at [517, 381] on input "Passenger Lift- SC22113 (6FLR) 4VPA, 61247277" at bounding box center [512, 388] width 29 height 29
checkbox input "true"
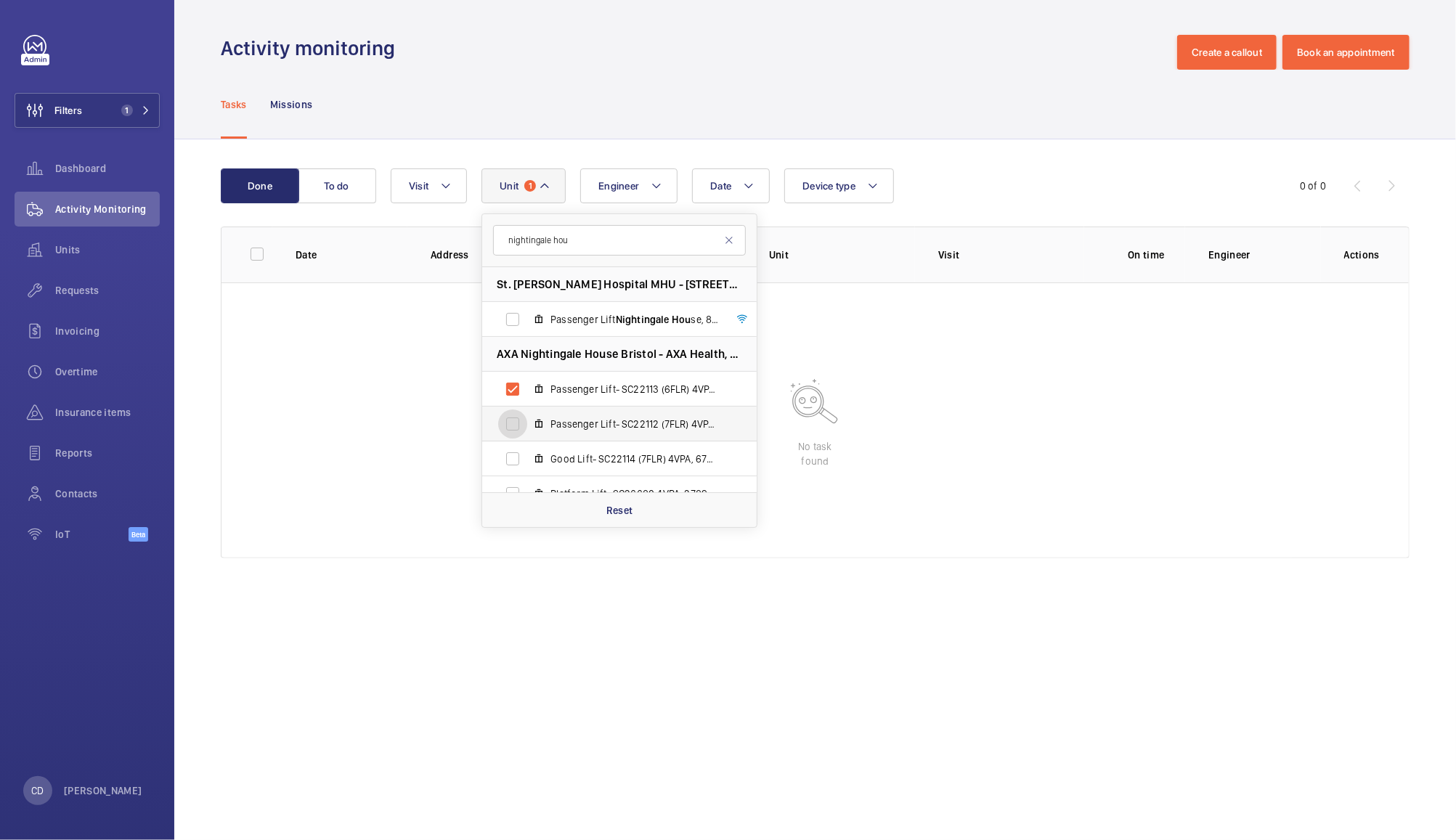
click at [506, 413] on input "Passenger Lift- SC22112 (7FLR) 4VPA, 96181638" at bounding box center [512, 424] width 29 height 29
checkbox input "true"
click at [510, 461] on input "Good Lift- SC22114 (7FLR) 4VPA, 67202809" at bounding box center [512, 458] width 29 height 29
checkbox input "true"
click at [516, 485] on input "Platform Lift- SC26680 4VPA, 27893703" at bounding box center [512, 494] width 29 height 29
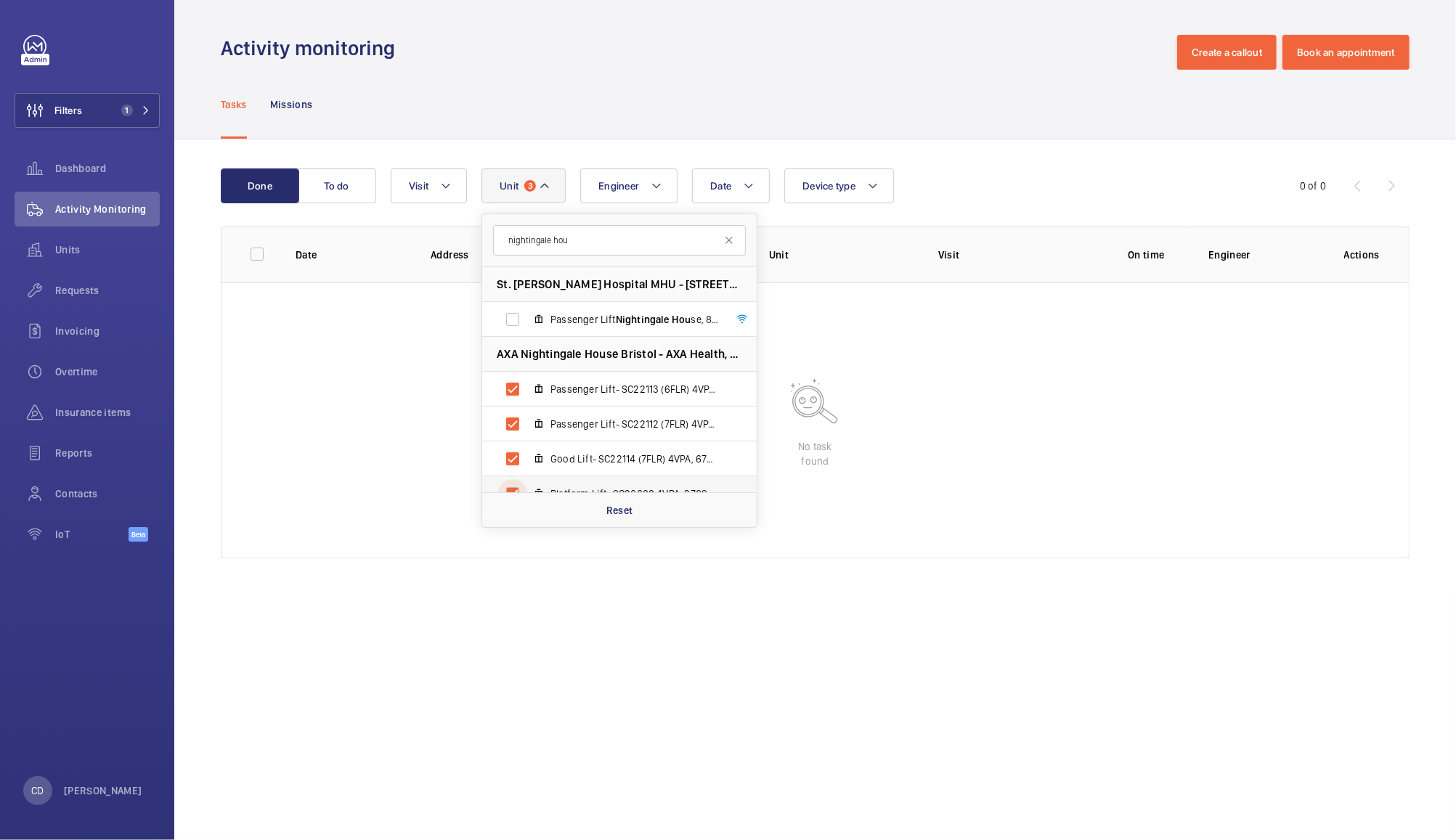
checkbox input "true"
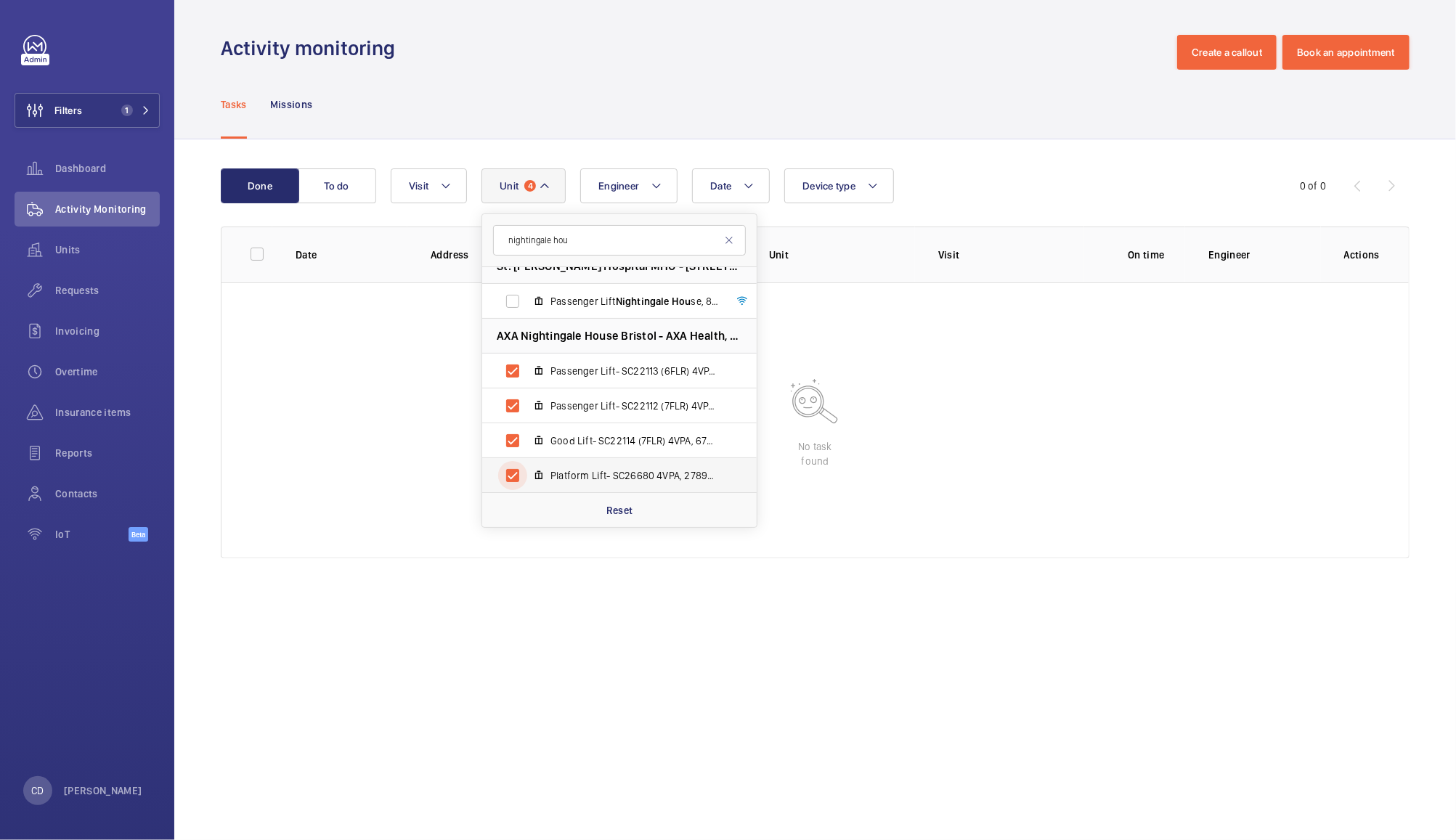
scroll to position [15, 0]
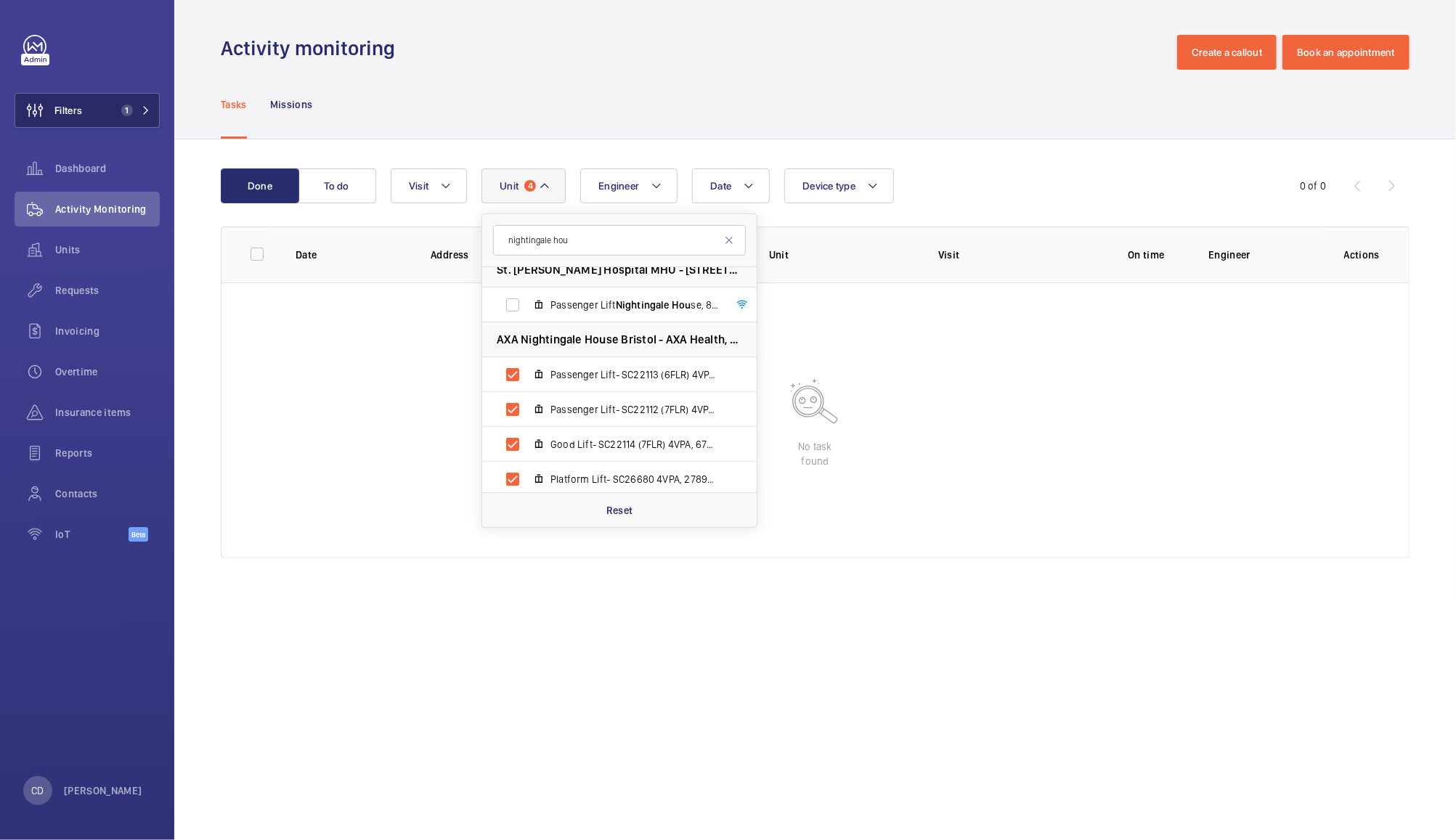
click at [113, 99] on button "Filters 1" at bounding box center [88, 110] width 145 height 35
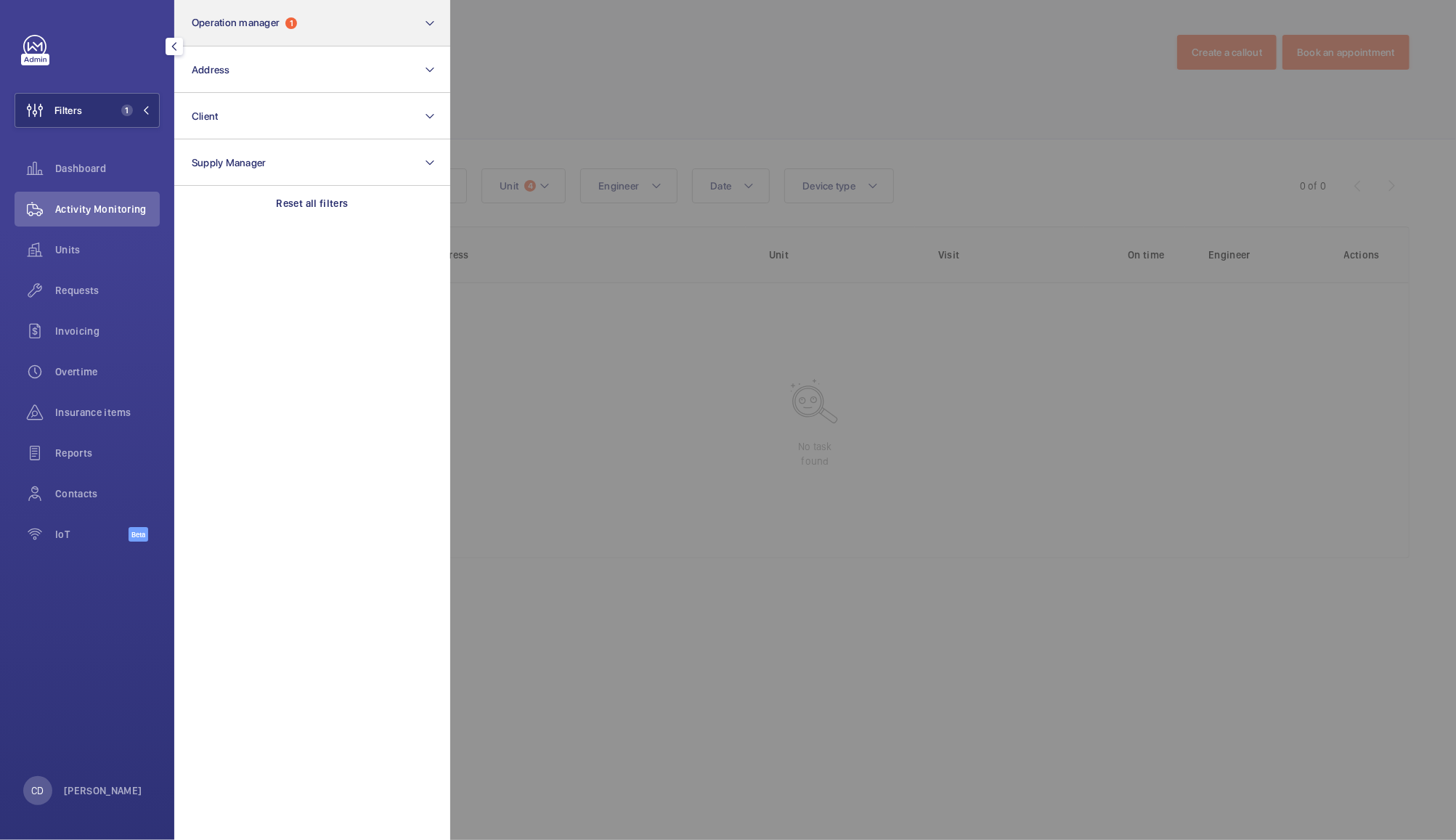
click at [376, 11] on button "Operation manager 1" at bounding box center [312, 23] width 276 height 46
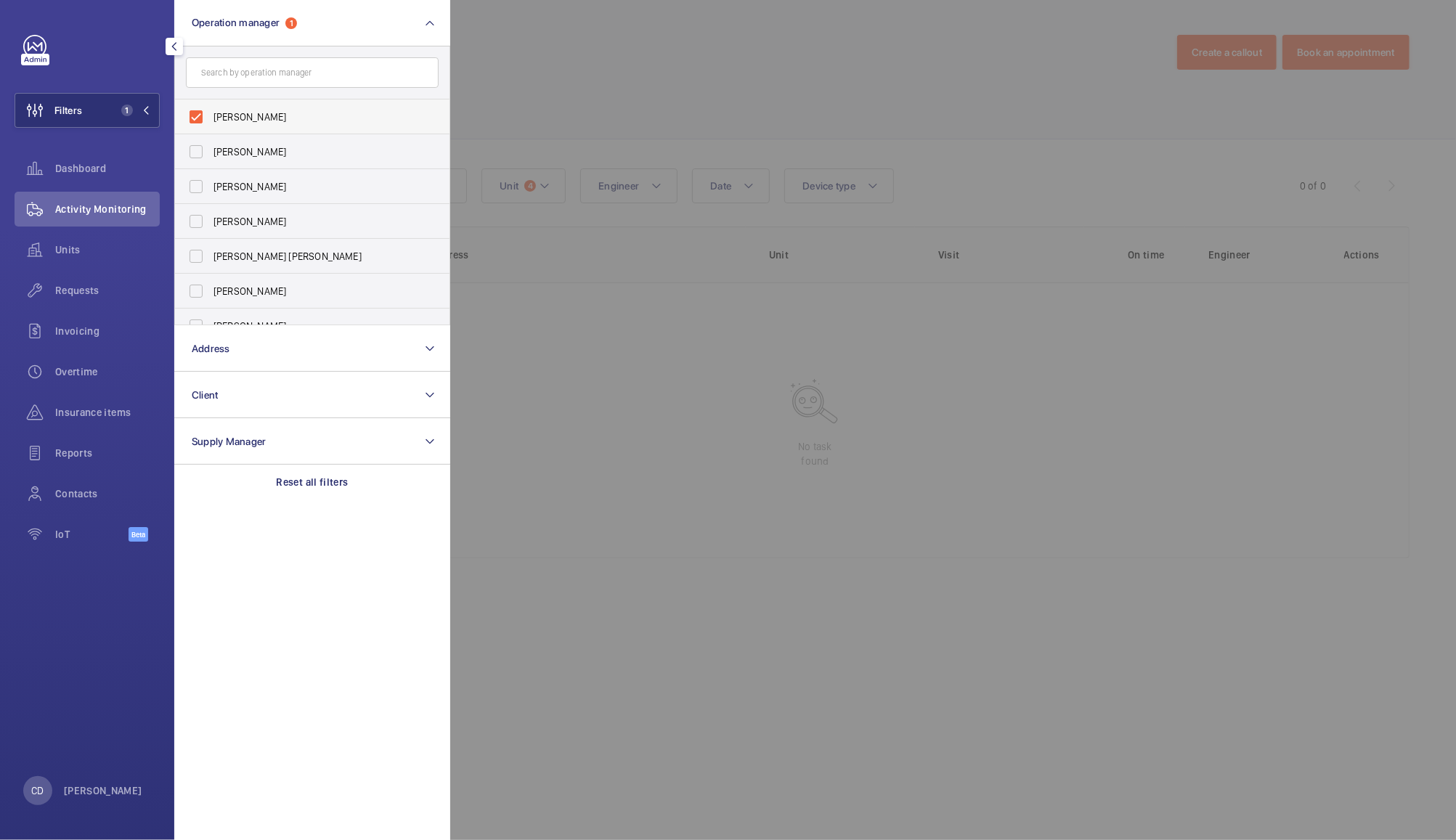
click at [264, 110] on span "[PERSON_NAME]" at bounding box center [313, 116] width 200 height 15
click at [211, 110] on input "[PERSON_NAME]" at bounding box center [195, 116] width 29 height 29
checkbox input "false"
click at [552, 64] on div at bounding box center [1179, 420] width 1456 height 840
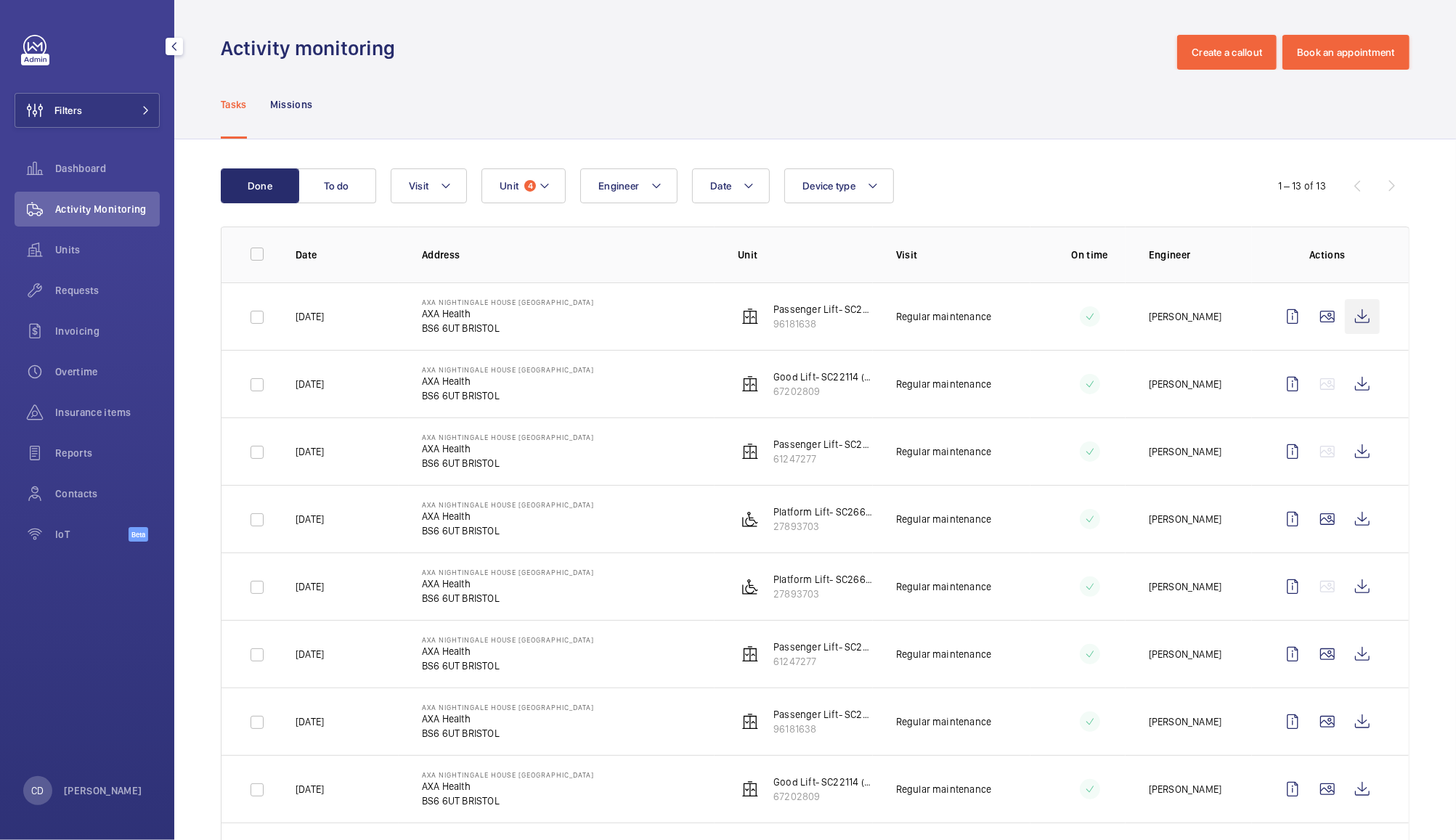
click at [1354, 321] on wm-front-icon-button at bounding box center [1362, 317] width 35 height 35
click at [1345, 455] on wm-front-icon-button at bounding box center [1362, 452] width 35 height 35
